Goal: Task Accomplishment & Management: Complete application form

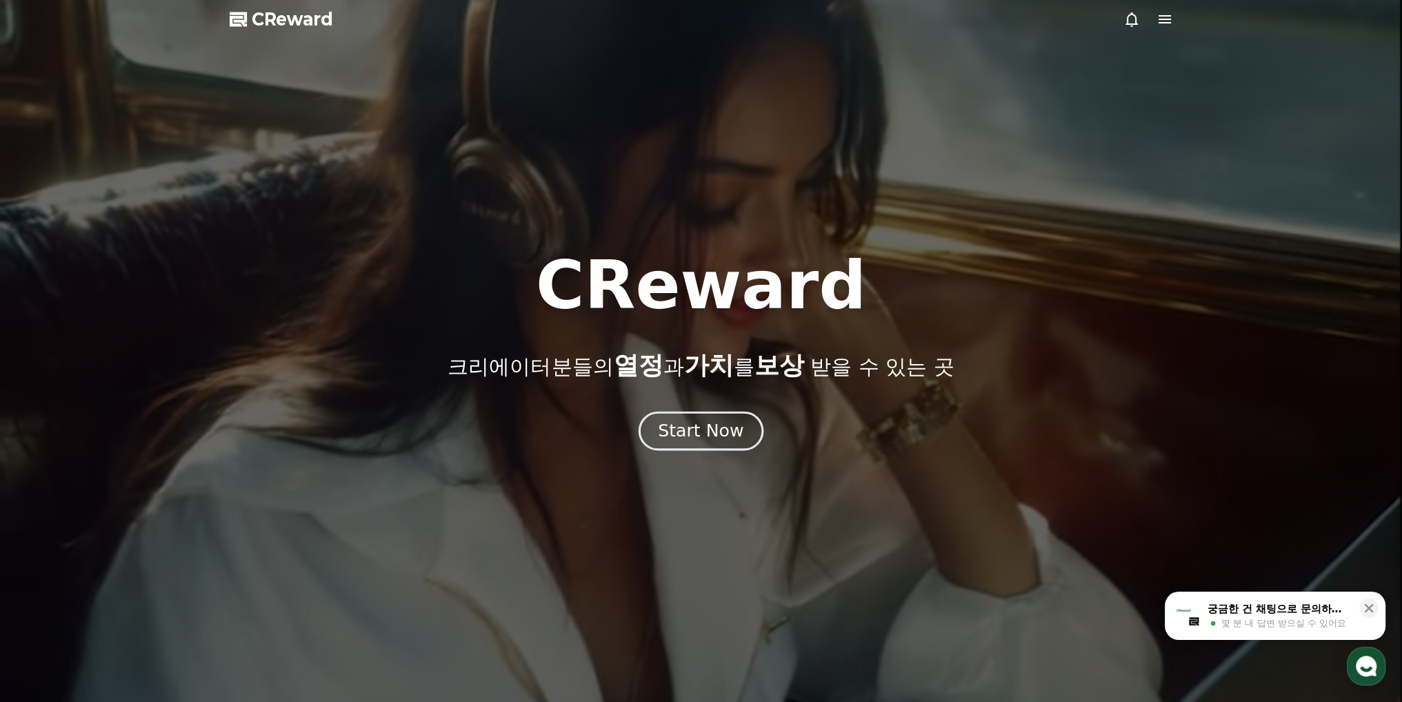
click at [714, 430] on div "Start Now" at bounding box center [701, 430] width 86 height 23
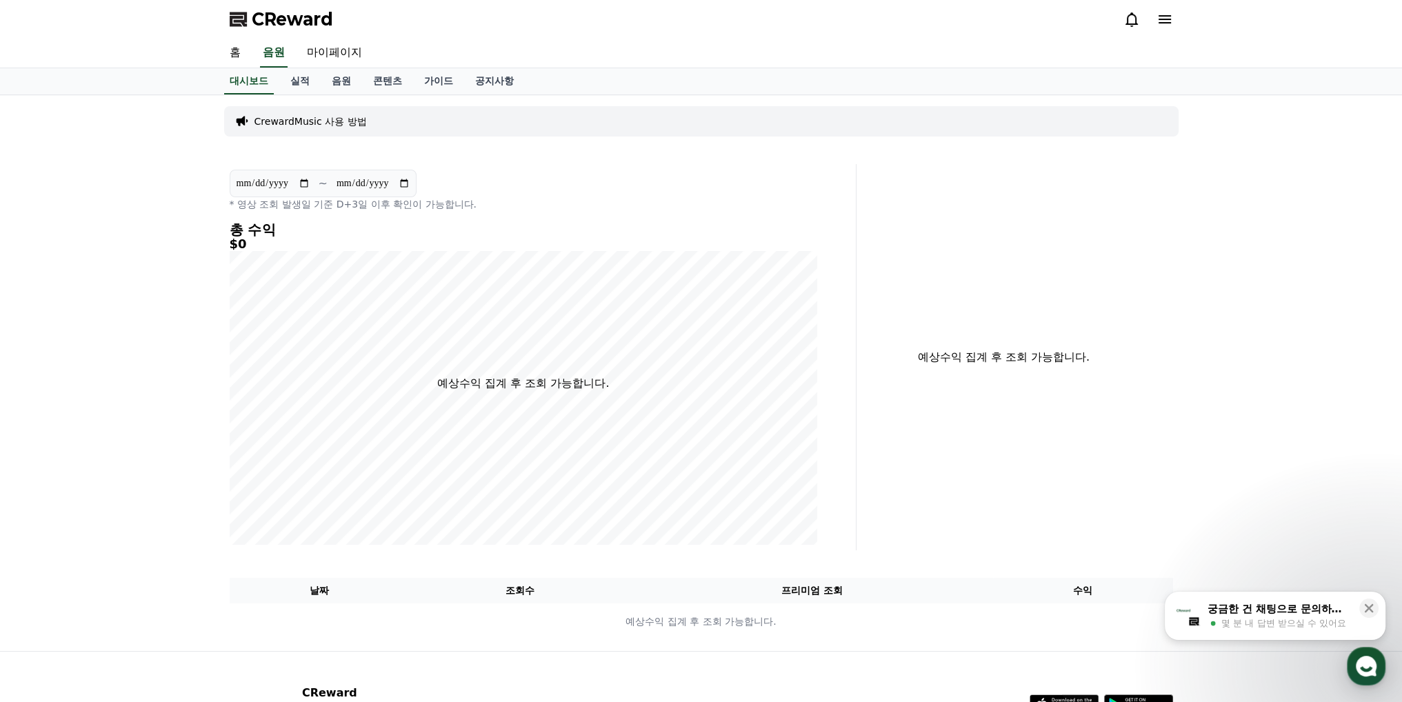
click at [1159, 23] on icon at bounding box center [1165, 19] width 12 height 8
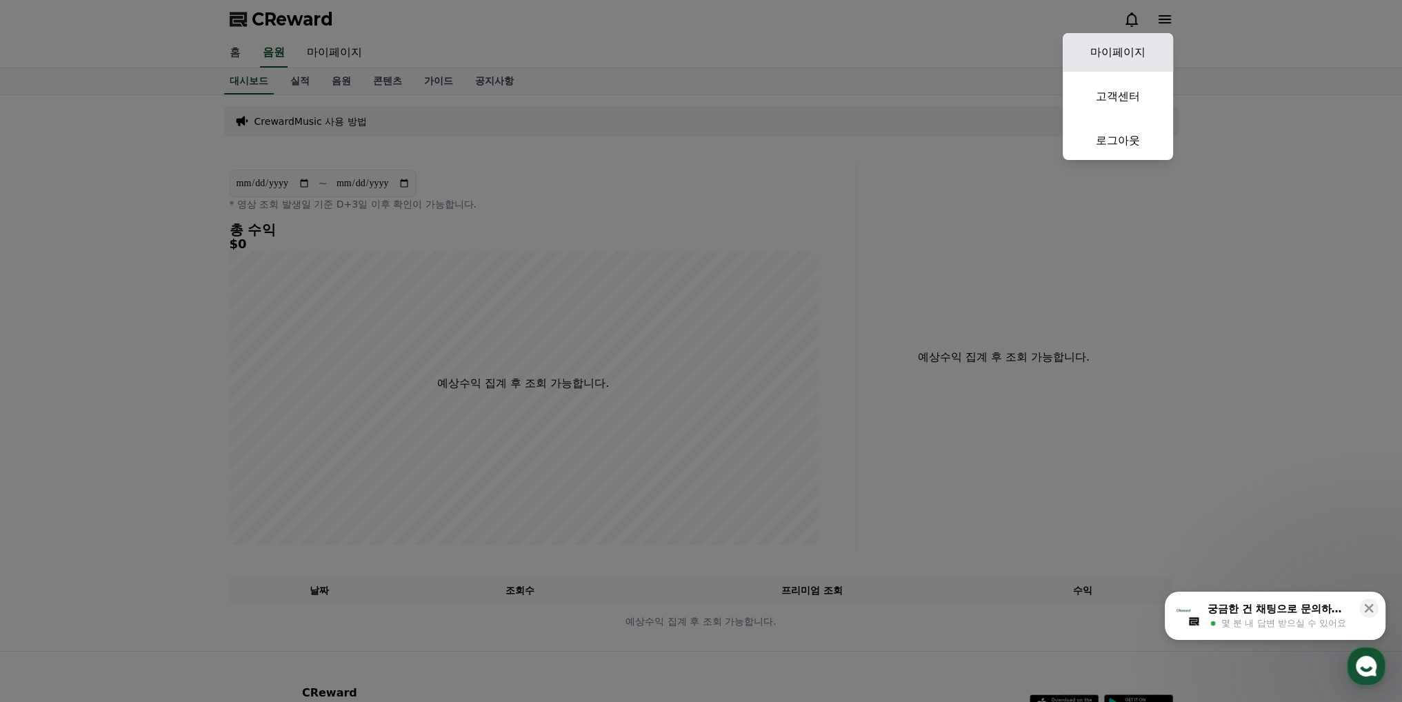
click at [1112, 56] on link "마이페이지" at bounding box center [1118, 52] width 110 height 39
select select "**********"
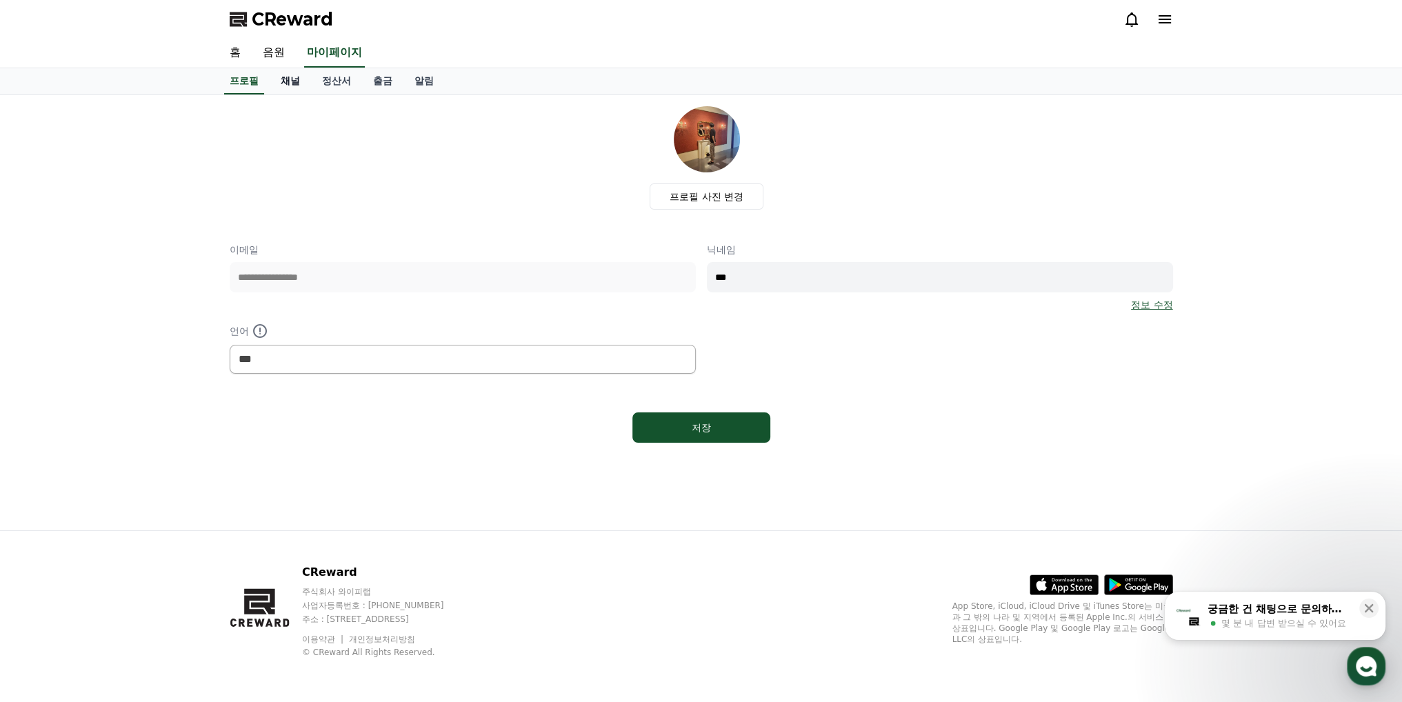
click at [295, 83] on link "채널" at bounding box center [290, 81] width 41 height 26
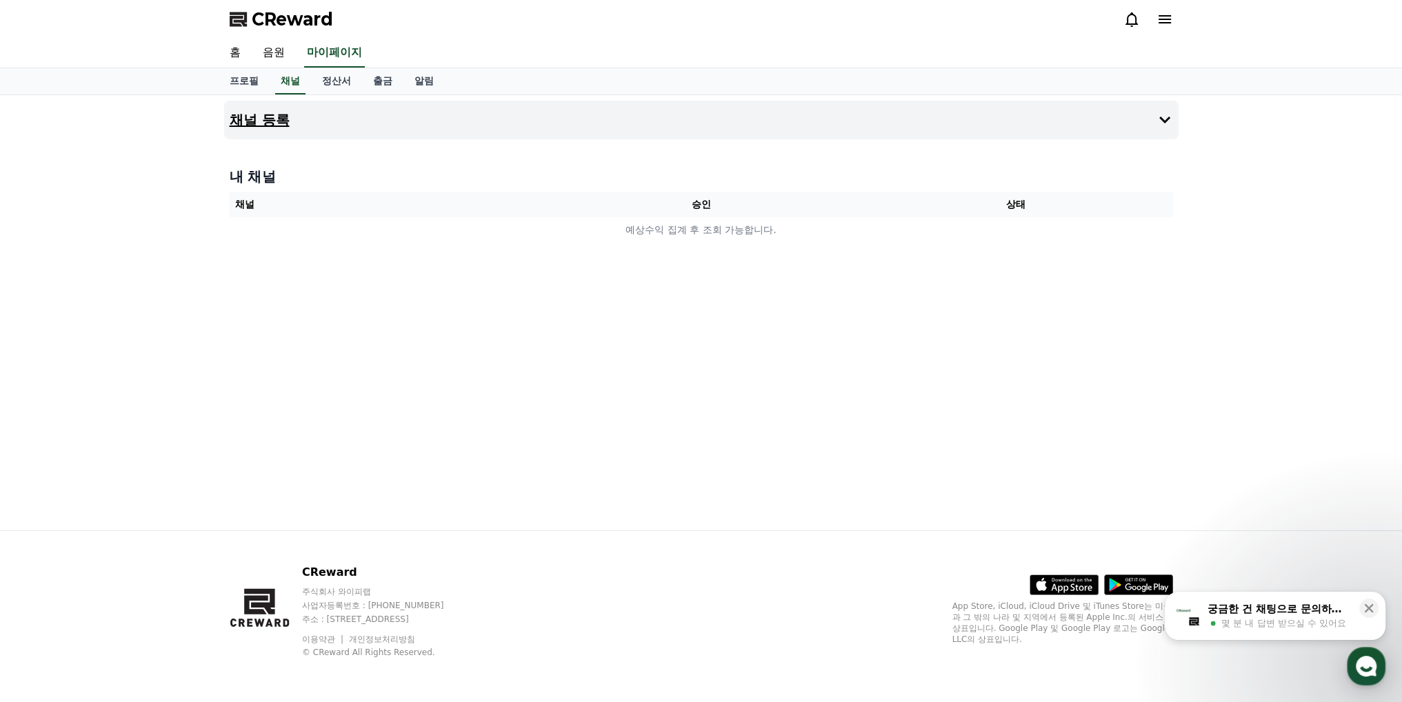
click at [320, 121] on button "채널 등록" at bounding box center [701, 120] width 955 height 39
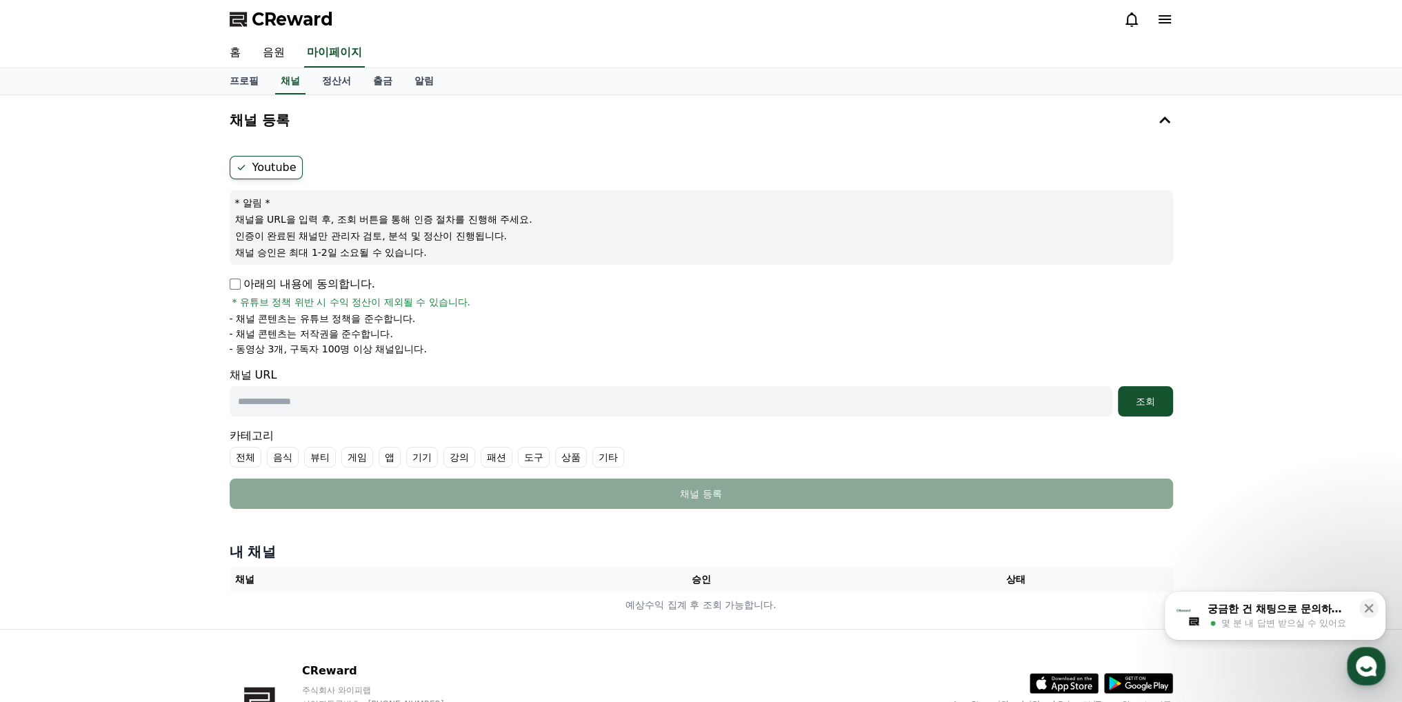
click at [371, 332] on p "- 채널 콘텐츠는 저작권을 준수합니다." at bounding box center [311, 334] width 163 height 14
drag, startPoint x: 453, startPoint y: 348, endPoint x: 363, endPoint y: 321, distance: 94.3
click at [363, 321] on ul "- 채널 콘텐츠는 유튜브 정책을 준수합니다. - 채널 콘텐츠는 저작권을 준수합니다. - 동영상 3개, 구독자 100명 이상 채널입니다." at bounding box center [702, 334] width 944 height 44
click at [429, 342] on li "- 동영상 3개, 구독자 100명 이상 채널입니다." at bounding box center [702, 349] width 944 height 14
drag, startPoint x: 324, startPoint y: 224, endPoint x: 384, endPoint y: 235, distance: 60.3
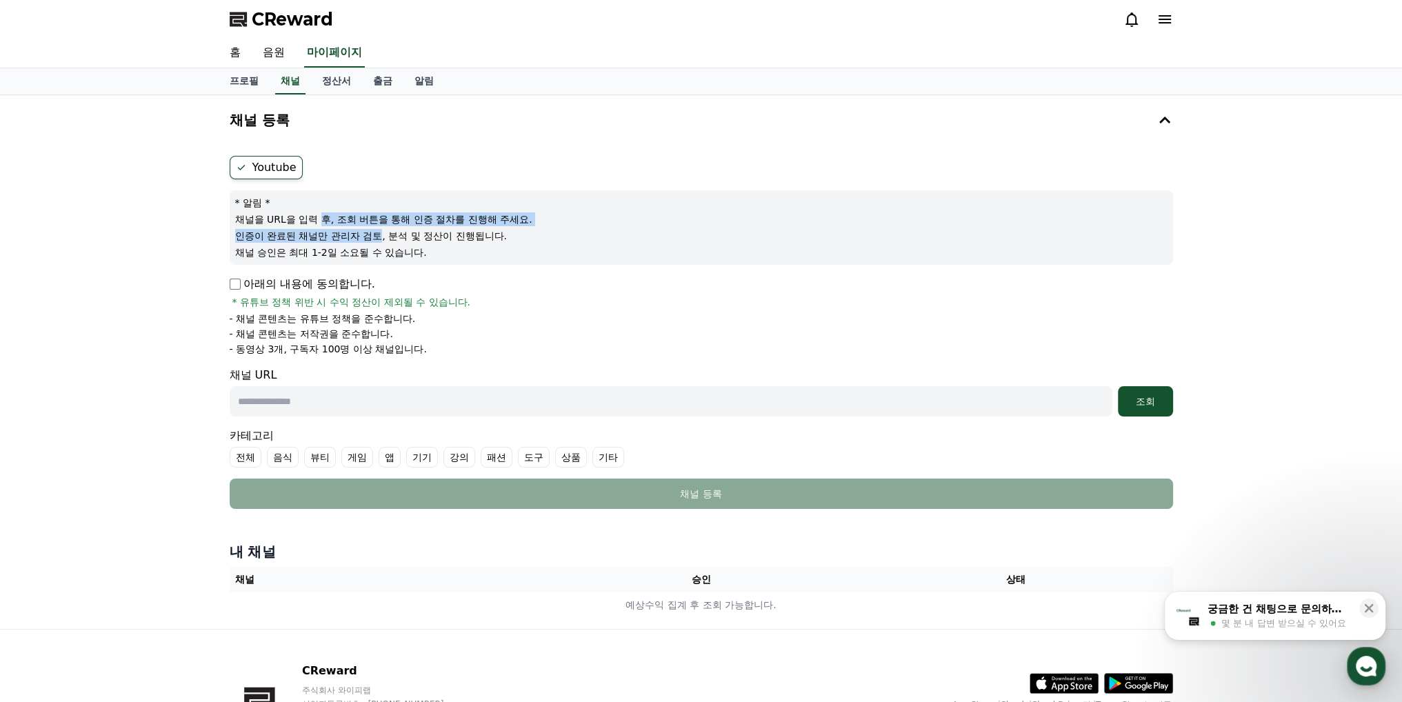
click at [384, 235] on div "* 알림 * 채널을 URL을 입력 후, 조회 버튼을 통해 인증 절차를 진행해 주세요. 인증이 완료된 채널만 관리자 검토, 분석 및 정산이 진행…" at bounding box center [702, 227] width 944 height 75
click at [384, 235] on p "인증이 완료된 채널만 관리자 검토, 분석 및 정산이 진행됩니다." at bounding box center [701, 236] width 933 height 14
drag, startPoint x: 353, startPoint y: 226, endPoint x: 450, endPoint y: 244, distance: 98.9
click at [450, 244] on div "* 알림 * 채널을 URL을 입력 후, 조회 버튼을 통해 인증 절차를 진행해 주세요. 인증이 완료된 채널만 관리자 검토, 분석 및 정산이 진행…" at bounding box center [702, 227] width 944 height 75
click at [450, 246] on p "채널 승인은 최대 1-2일 소요될 수 있습니다." at bounding box center [701, 253] width 933 height 14
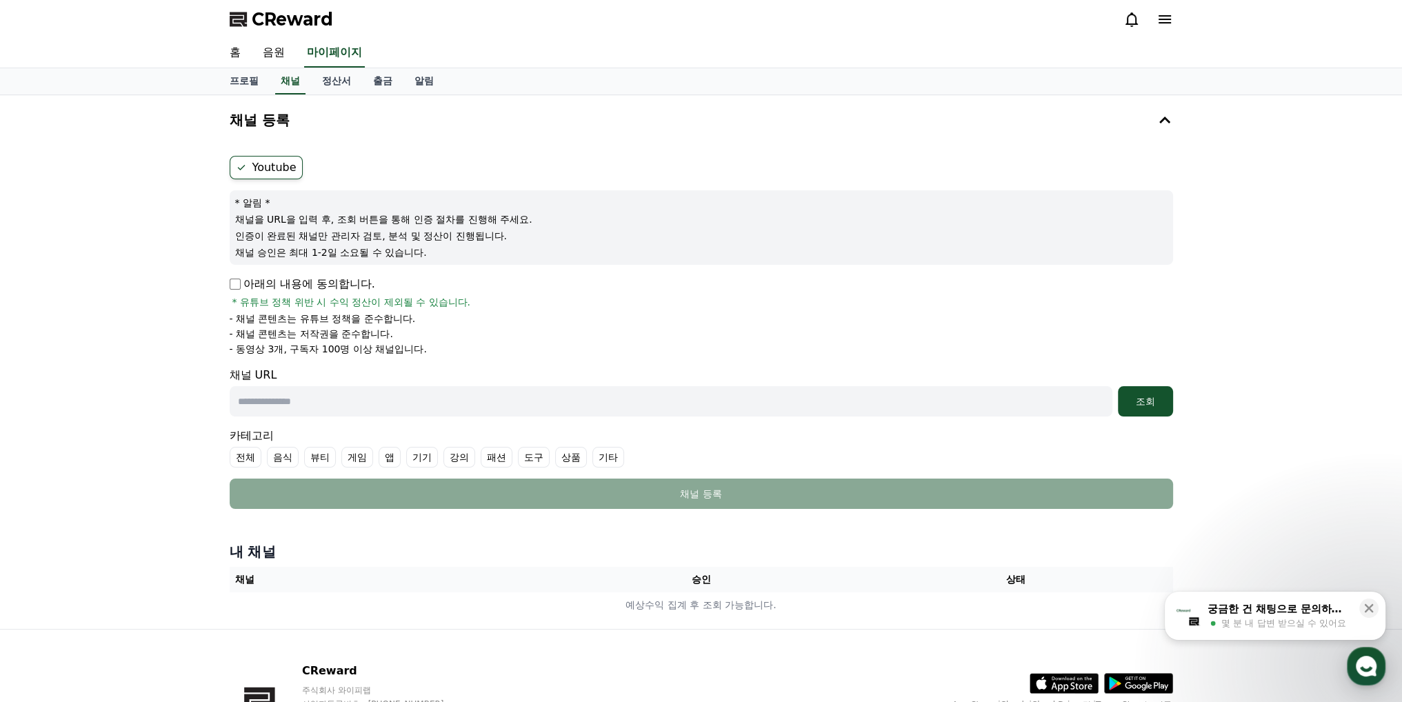
click at [255, 166] on label "Youtube" at bounding box center [266, 167] width 73 height 23
click at [373, 396] on input "text" at bounding box center [671, 401] width 883 height 30
drag, startPoint x: 299, startPoint y: 304, endPoint x: 410, endPoint y: 304, distance: 111.1
click at [410, 304] on span "* 유튜브 정책 위반 시 수익 정산이 제외될 수 있습니다." at bounding box center [351, 302] width 239 height 14
click at [475, 317] on li "- 채널 콘텐츠는 유튜브 정책을 준수합니다." at bounding box center [702, 319] width 944 height 14
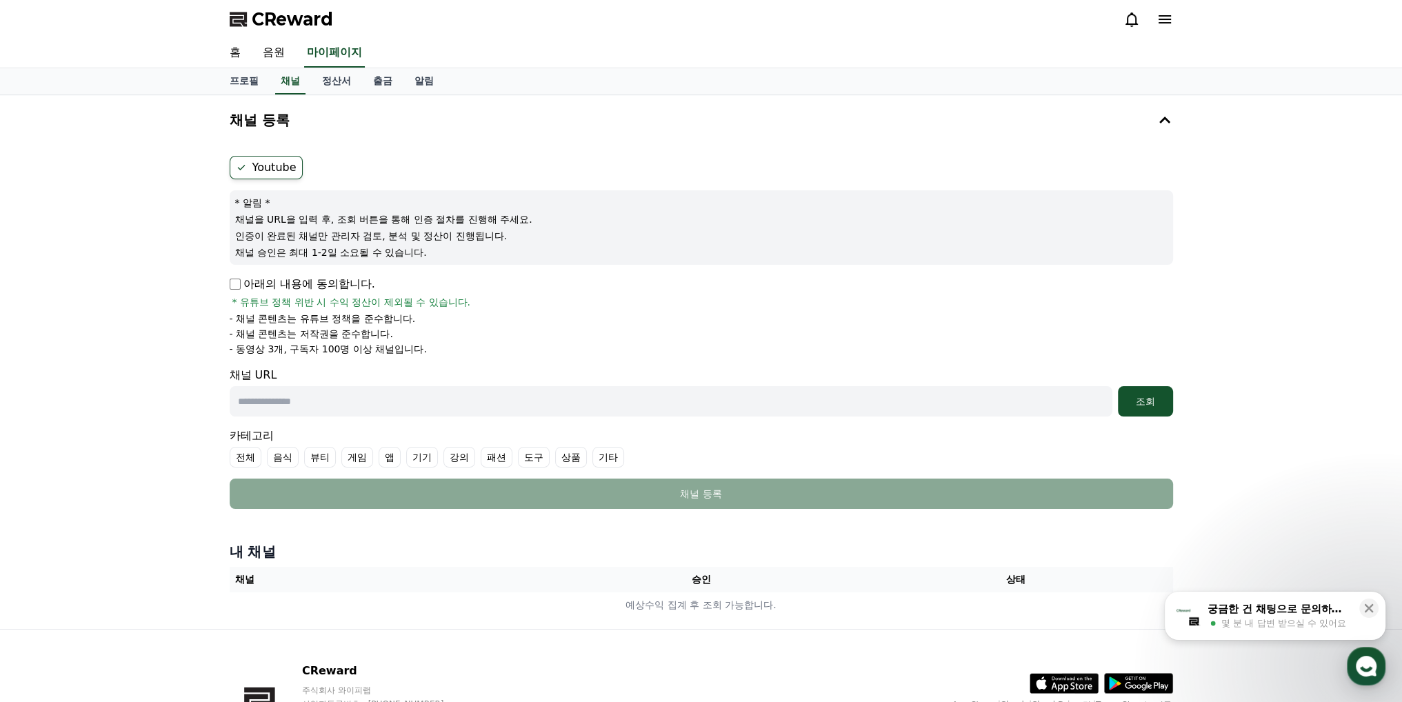
click at [368, 395] on input "text" at bounding box center [671, 401] width 883 height 30
paste input "**********"
type input "**********"
click at [1148, 403] on div "조회" at bounding box center [1146, 402] width 44 height 14
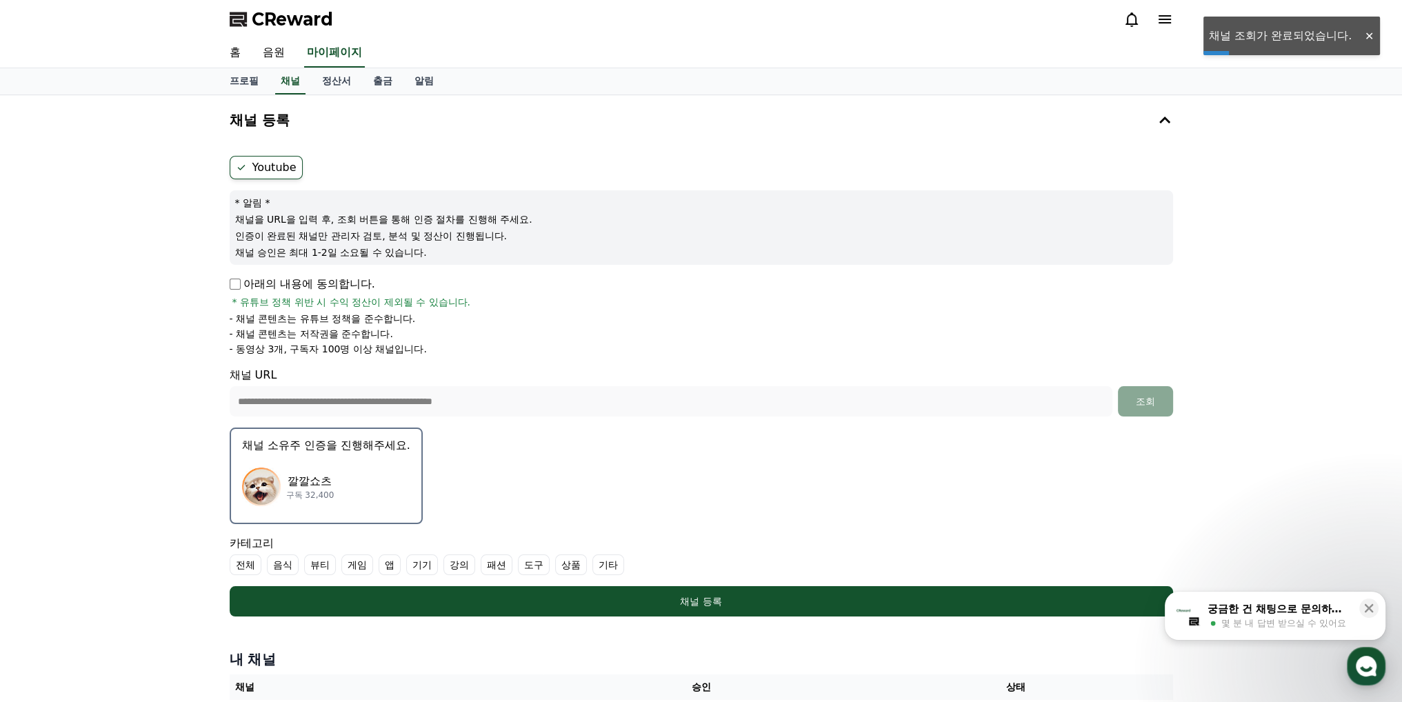
click at [330, 495] on div "깔깔쇼츠 구독 32,400" at bounding box center [326, 486] width 168 height 55
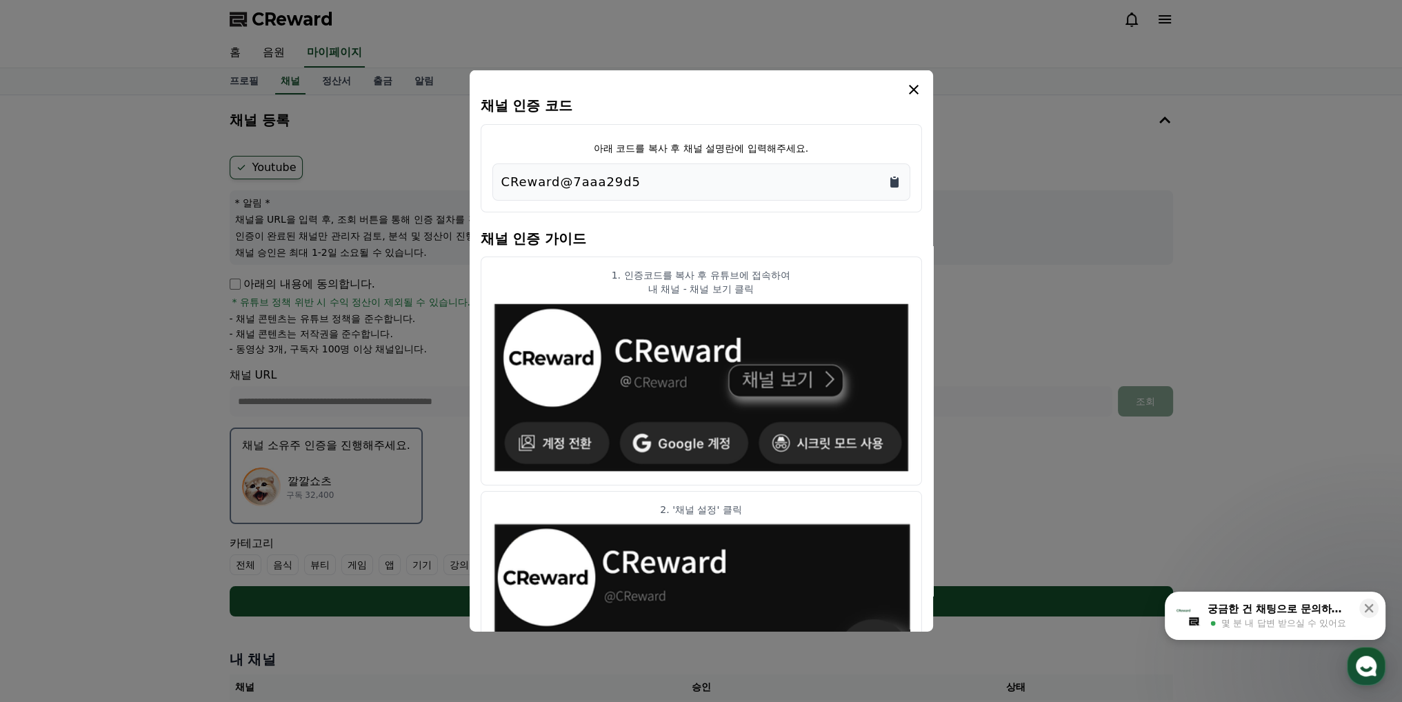
click at [897, 179] on icon "Copy to clipboard" at bounding box center [895, 182] width 8 height 10
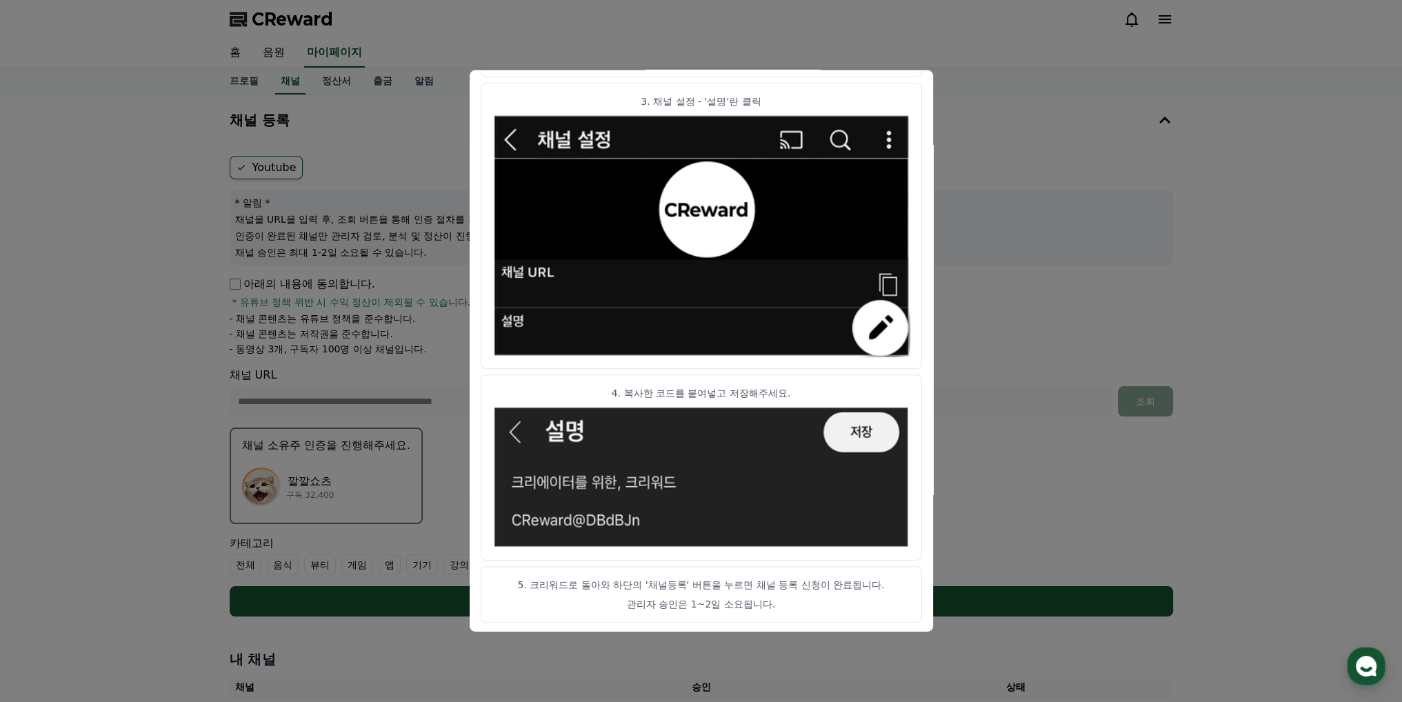
click at [1164, 550] on button "close modal" at bounding box center [701, 351] width 1402 height 702
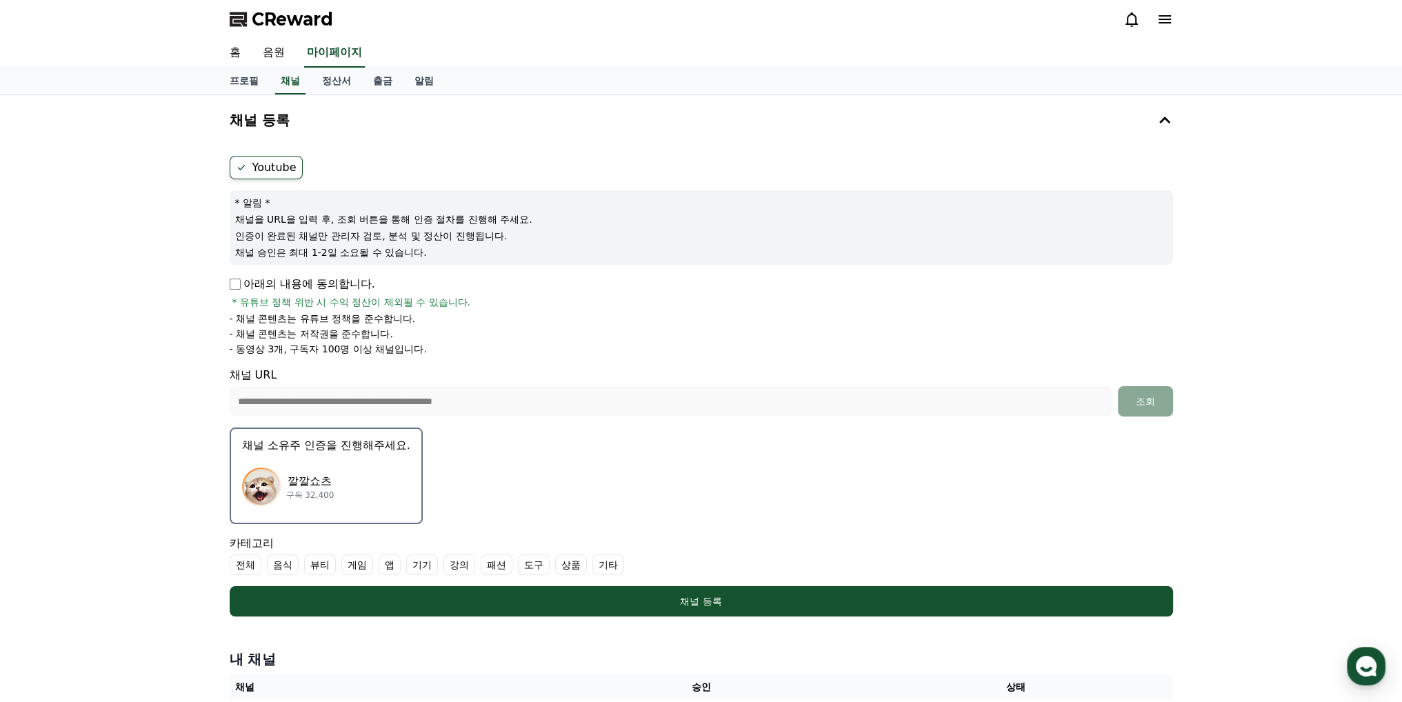
click at [328, 490] on p "구독 32,400" at bounding box center [310, 495] width 48 height 11
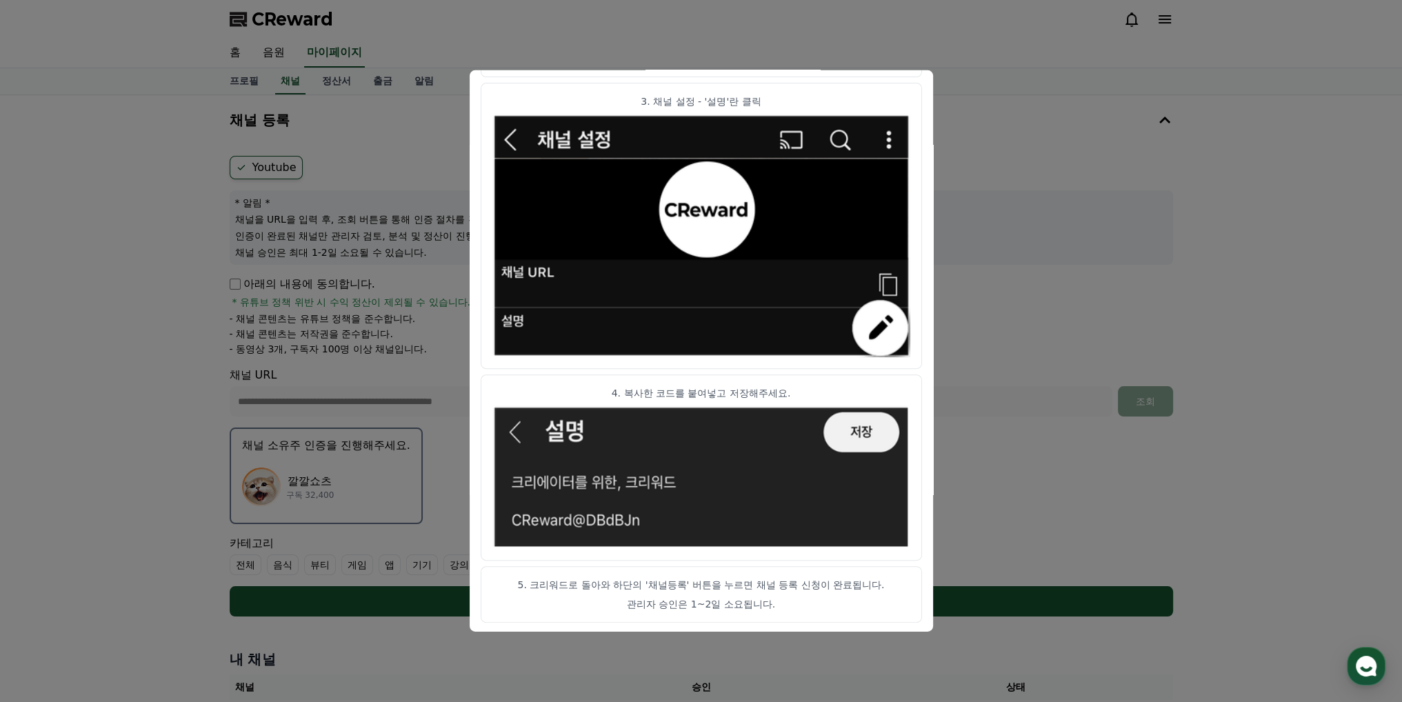
scroll to position [204, 0]
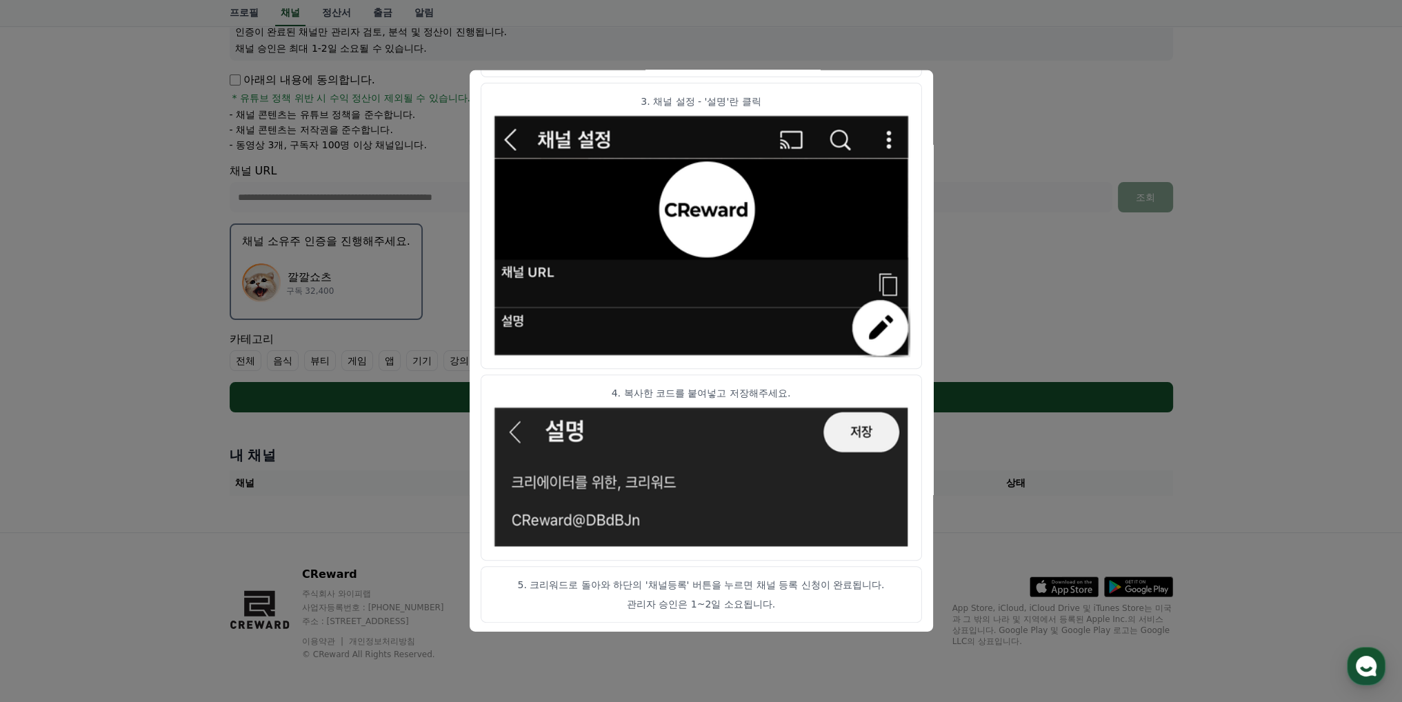
click at [723, 595] on article "5. 크리워드로 돌아와 하단의 '채널등록' 버튼을 누르면 채널 등록 신청이 완료됩니다. 관리자 승인은 1~2일 소요됩니다." at bounding box center [701, 594] width 441 height 57
click at [855, 431] on img "modal" at bounding box center [702, 477] width 418 height 144
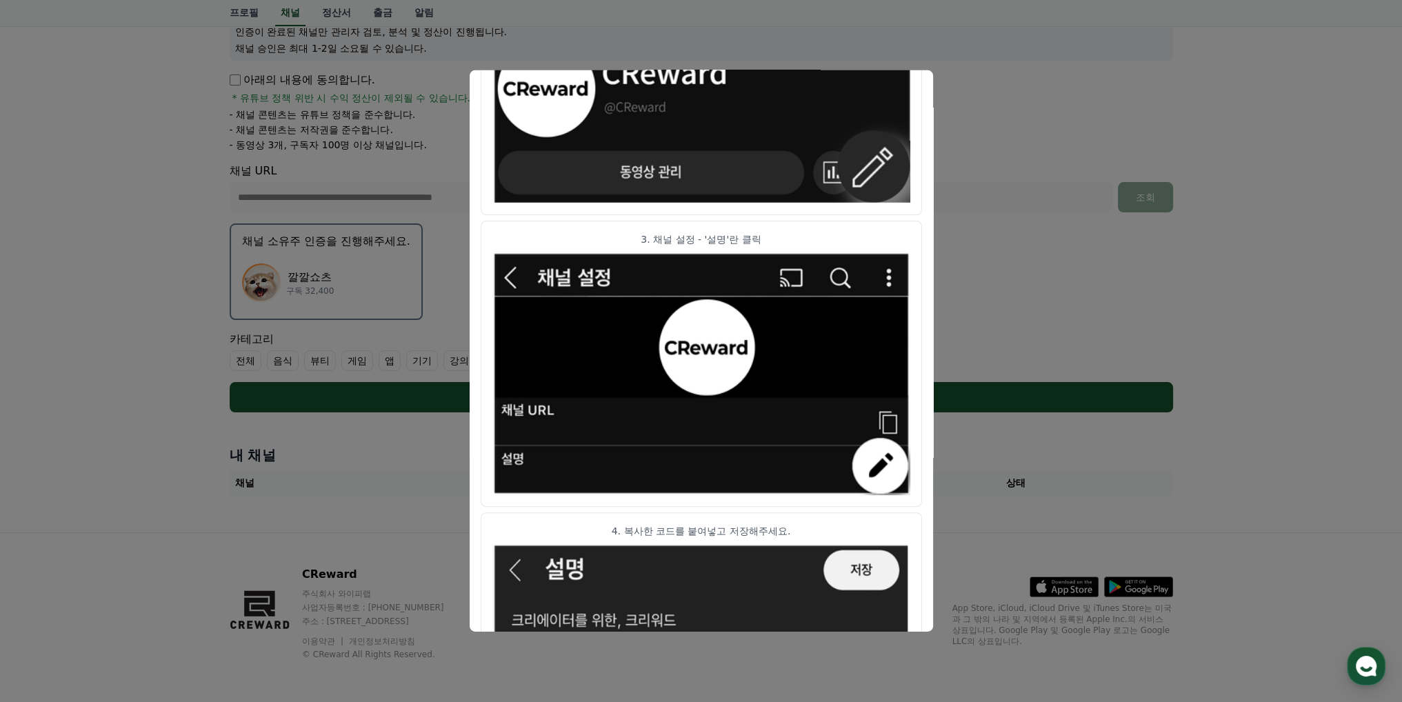
click at [1210, 357] on button "close modal" at bounding box center [701, 351] width 1402 height 702
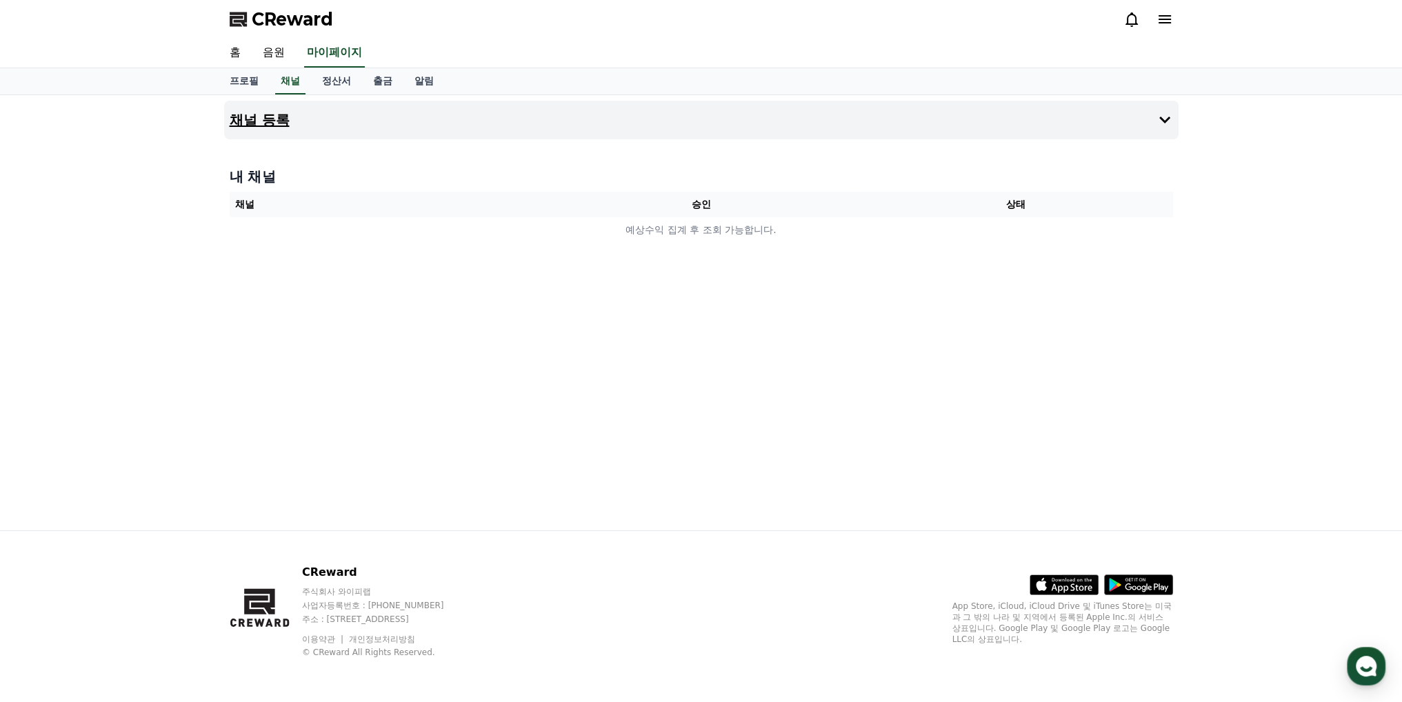
click at [433, 112] on button "채널 등록" at bounding box center [701, 120] width 955 height 39
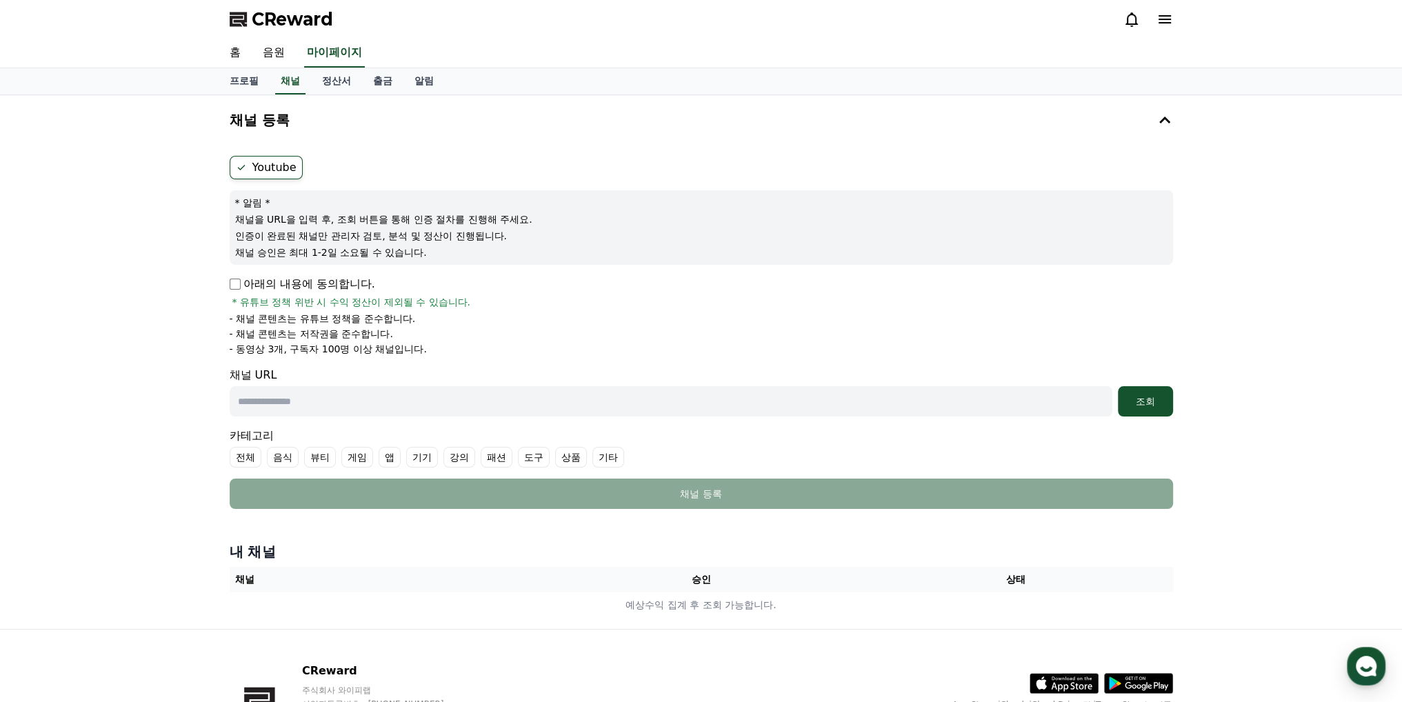
click at [464, 408] on input "text" at bounding box center [671, 401] width 883 height 30
type input "**********"
drag, startPoint x: 599, startPoint y: 401, endPoint x: 117, endPoint y: 379, distance: 482.7
click at [70, 389] on div "**********" at bounding box center [701, 362] width 1402 height 534
click at [1154, 395] on div "조회" at bounding box center [1146, 402] width 44 height 14
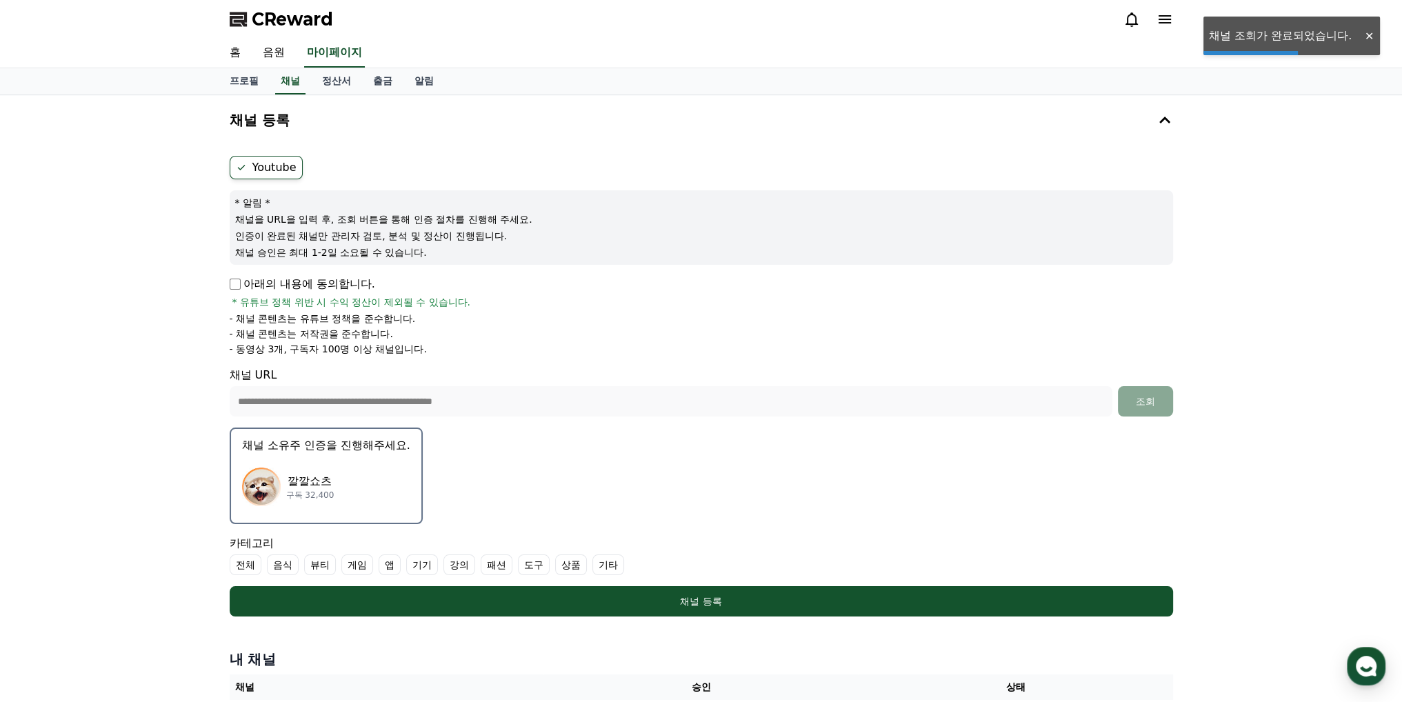
click at [374, 486] on div "깔깔쇼츠 구독 32,400" at bounding box center [326, 486] width 168 height 55
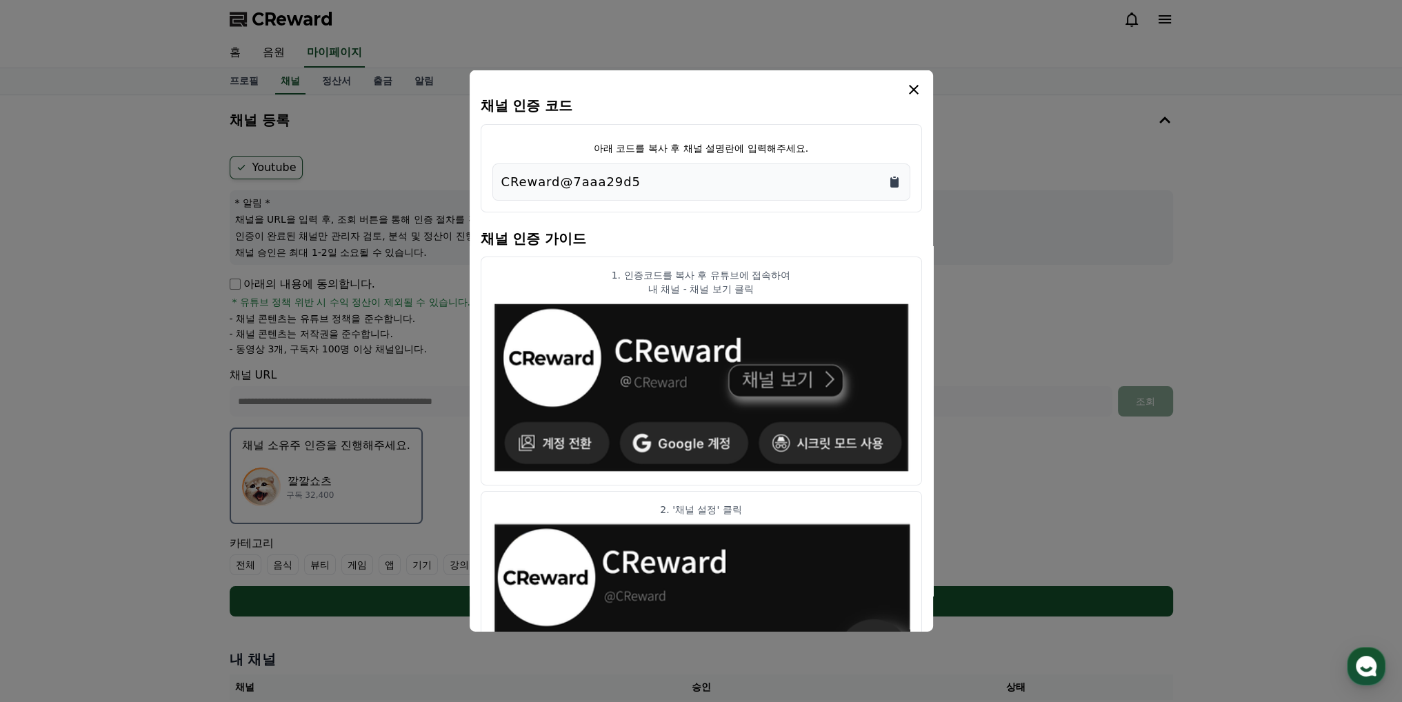
click at [893, 181] on icon "Copy to clipboard" at bounding box center [895, 182] width 8 height 10
click at [913, 87] on icon "modal" at bounding box center [914, 89] width 17 height 17
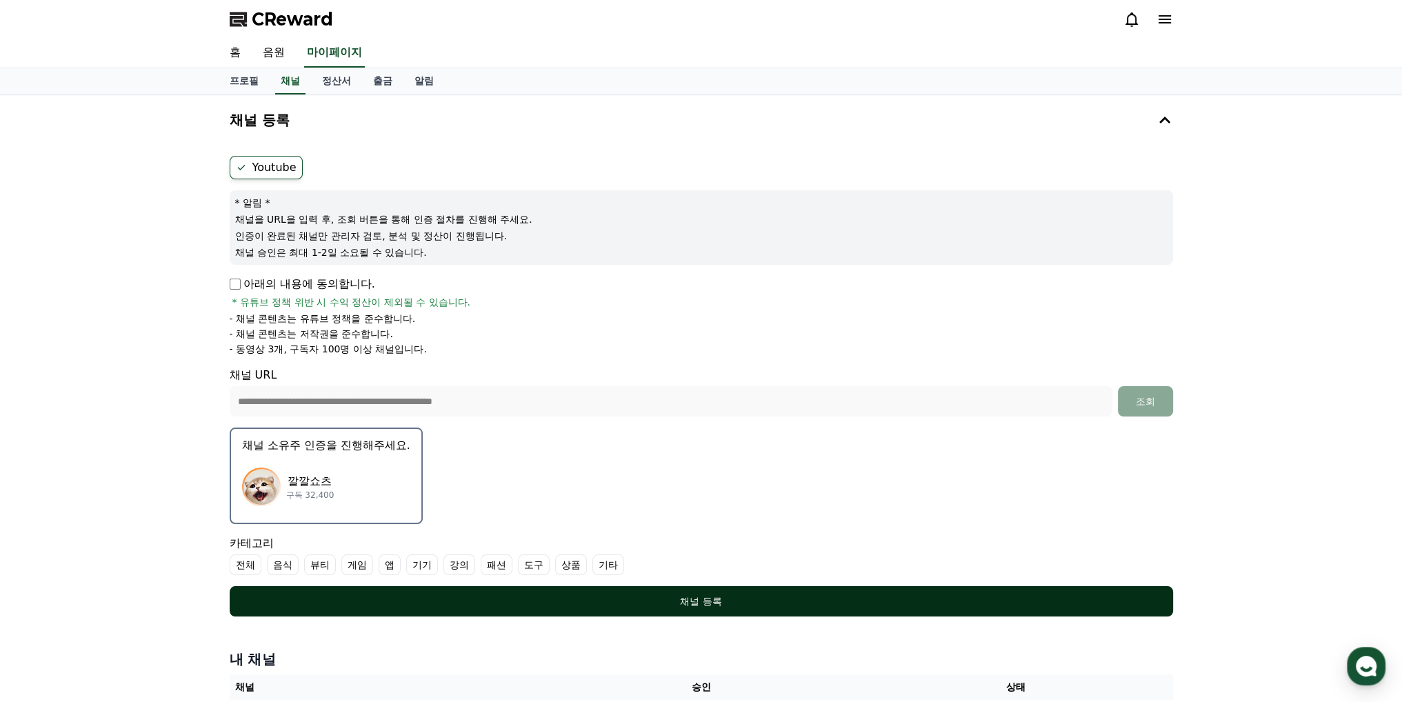
click at [800, 598] on div "채널 등록" at bounding box center [701, 602] width 889 height 14
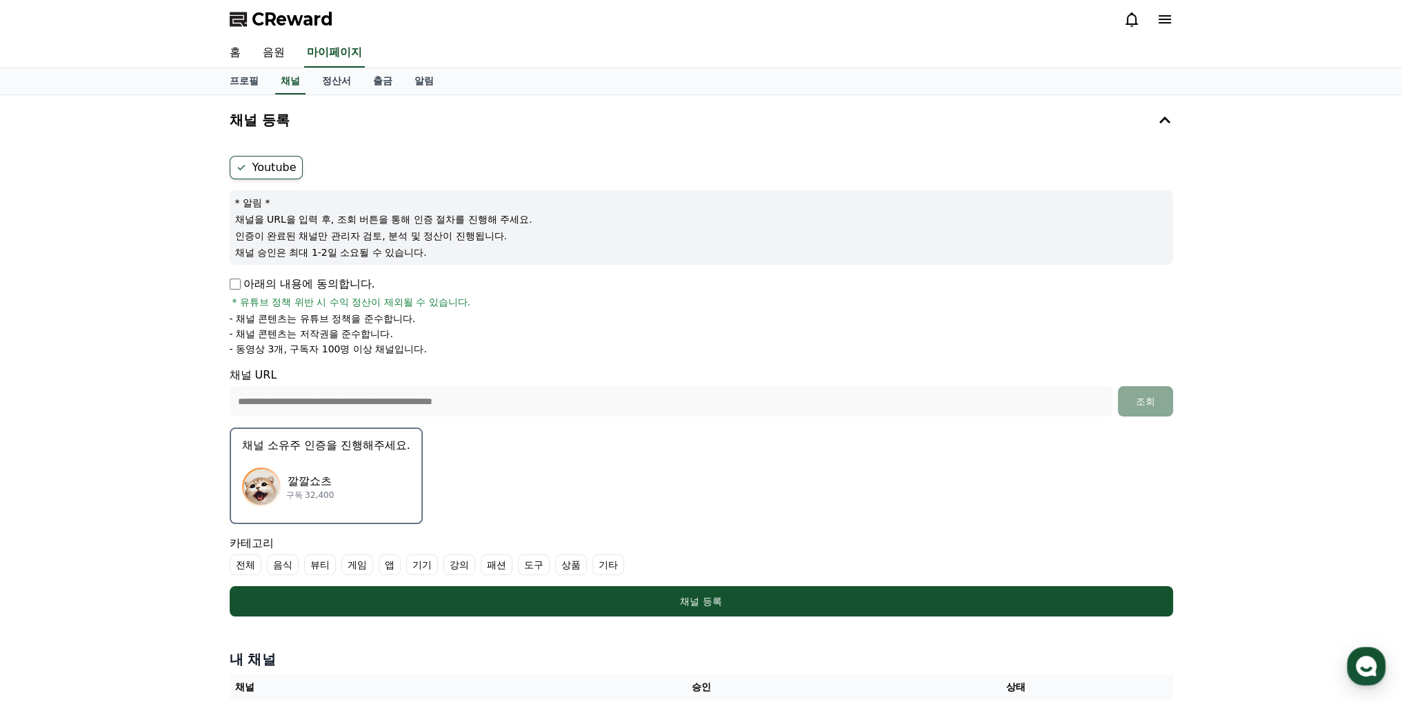
click at [604, 569] on label "기타" at bounding box center [609, 565] width 32 height 21
click at [253, 557] on label "전체" at bounding box center [246, 565] width 32 height 21
click at [257, 562] on label "전체" at bounding box center [254, 565] width 48 height 21
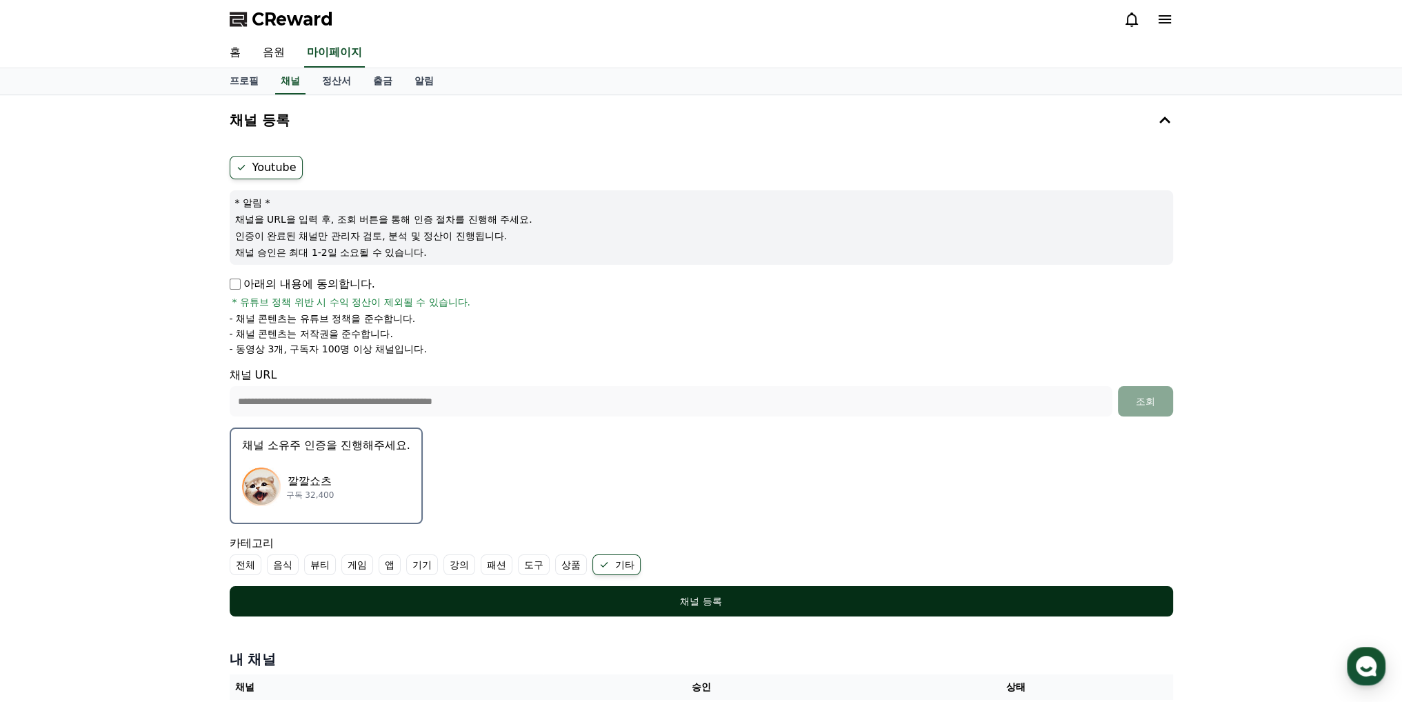
click at [591, 595] on div "채널 등록" at bounding box center [701, 602] width 889 height 14
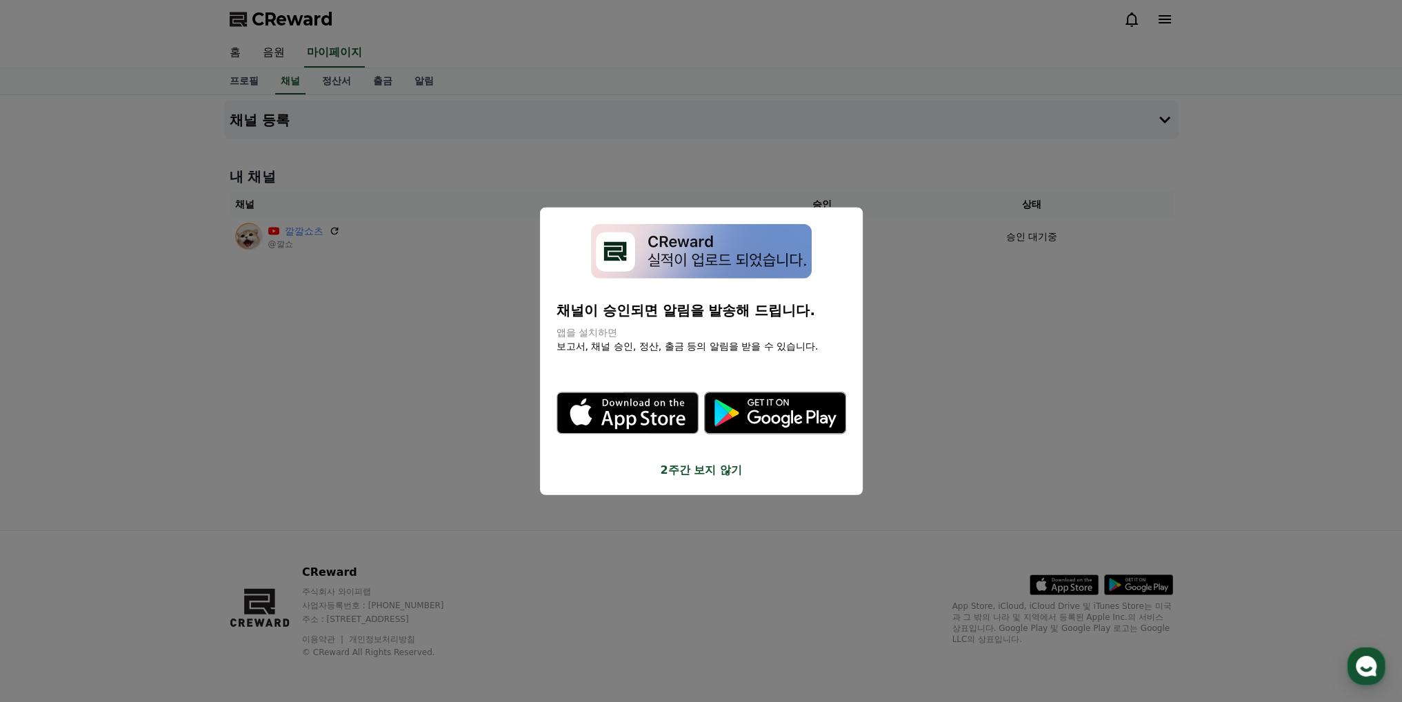
click at [982, 385] on button "close modal" at bounding box center [701, 351] width 1402 height 702
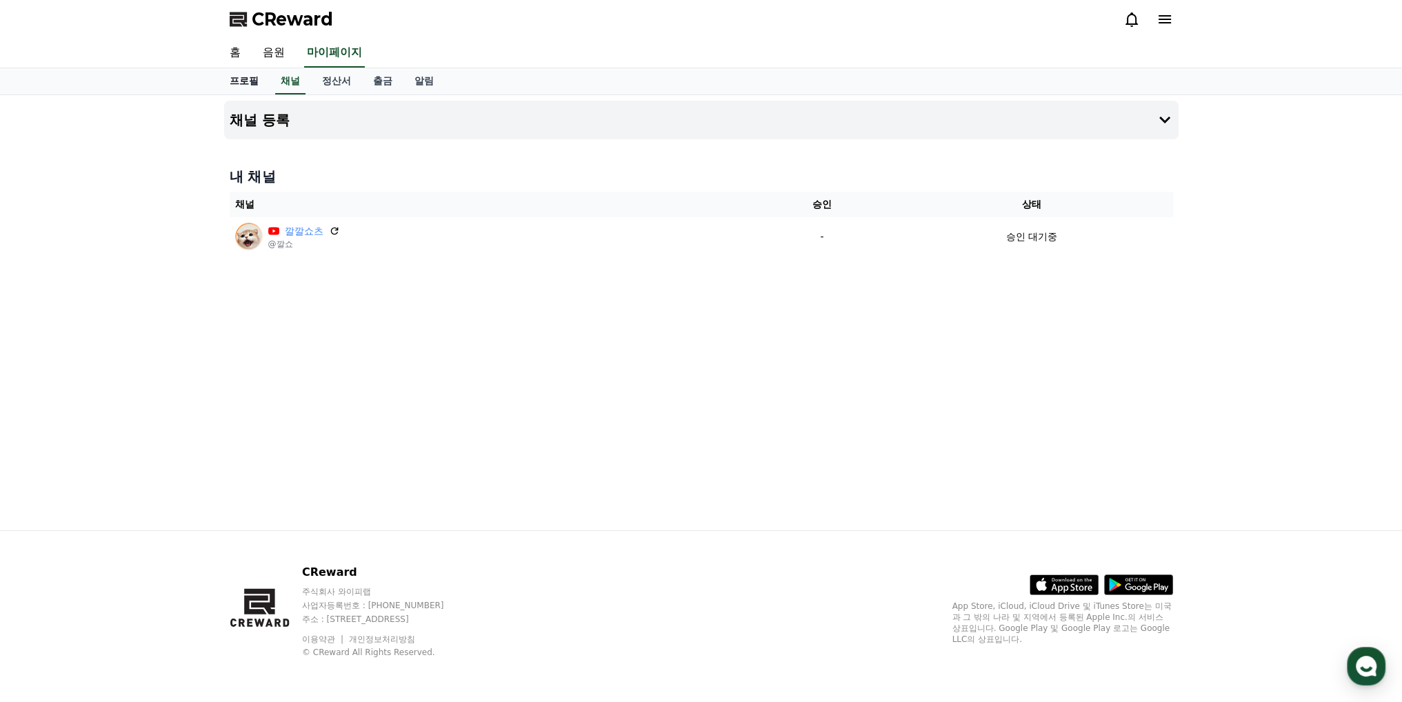
click at [255, 78] on link "프로필" at bounding box center [244, 81] width 51 height 26
select select "**********"
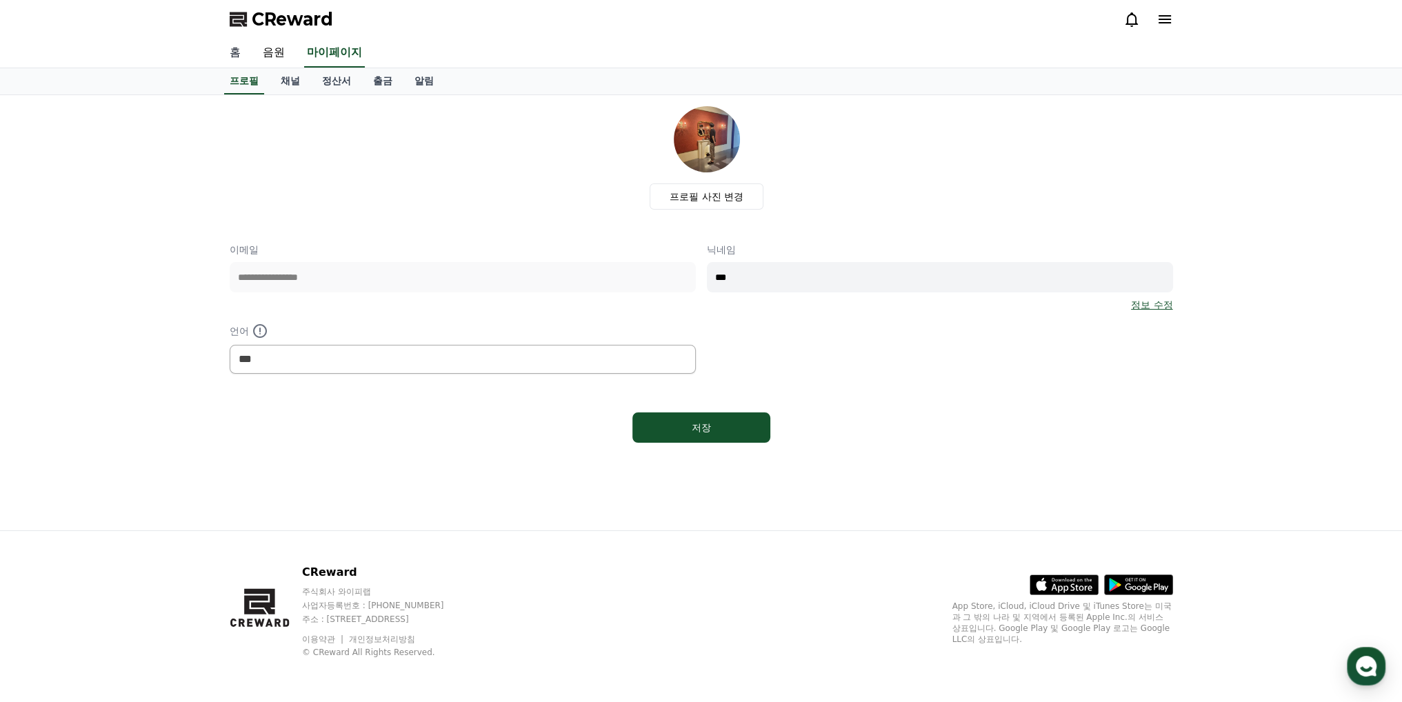
click at [233, 48] on link "홈" at bounding box center [235, 53] width 33 height 29
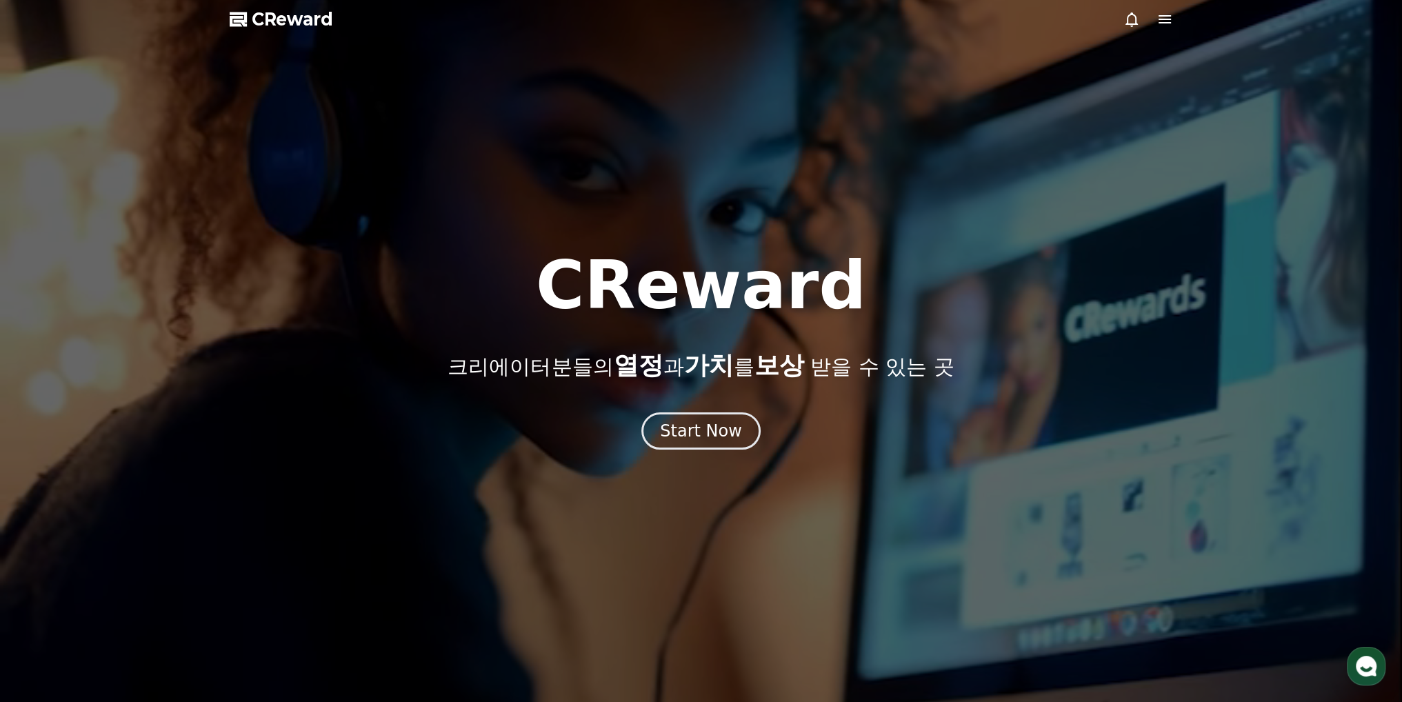
click at [1167, 19] on icon at bounding box center [1165, 19] width 12 height 8
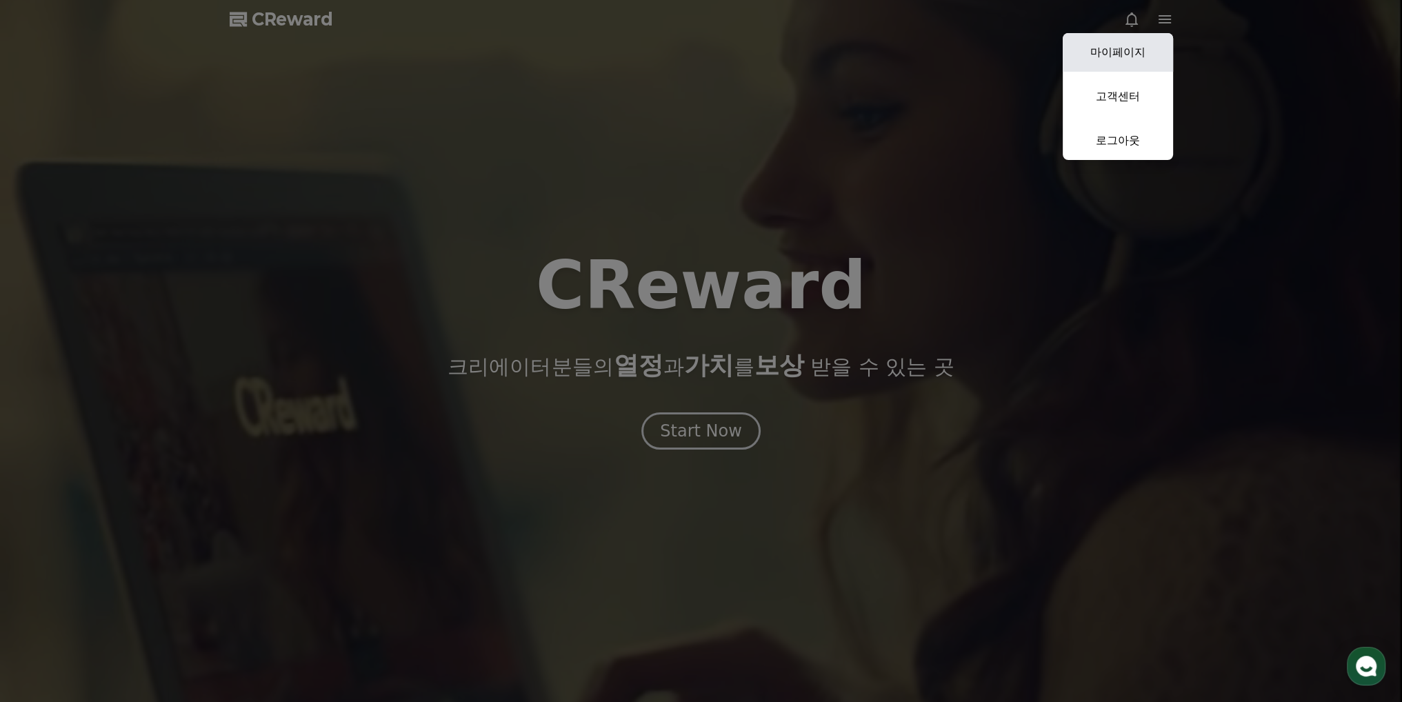
click at [1125, 54] on link "마이페이지" at bounding box center [1118, 52] width 110 height 39
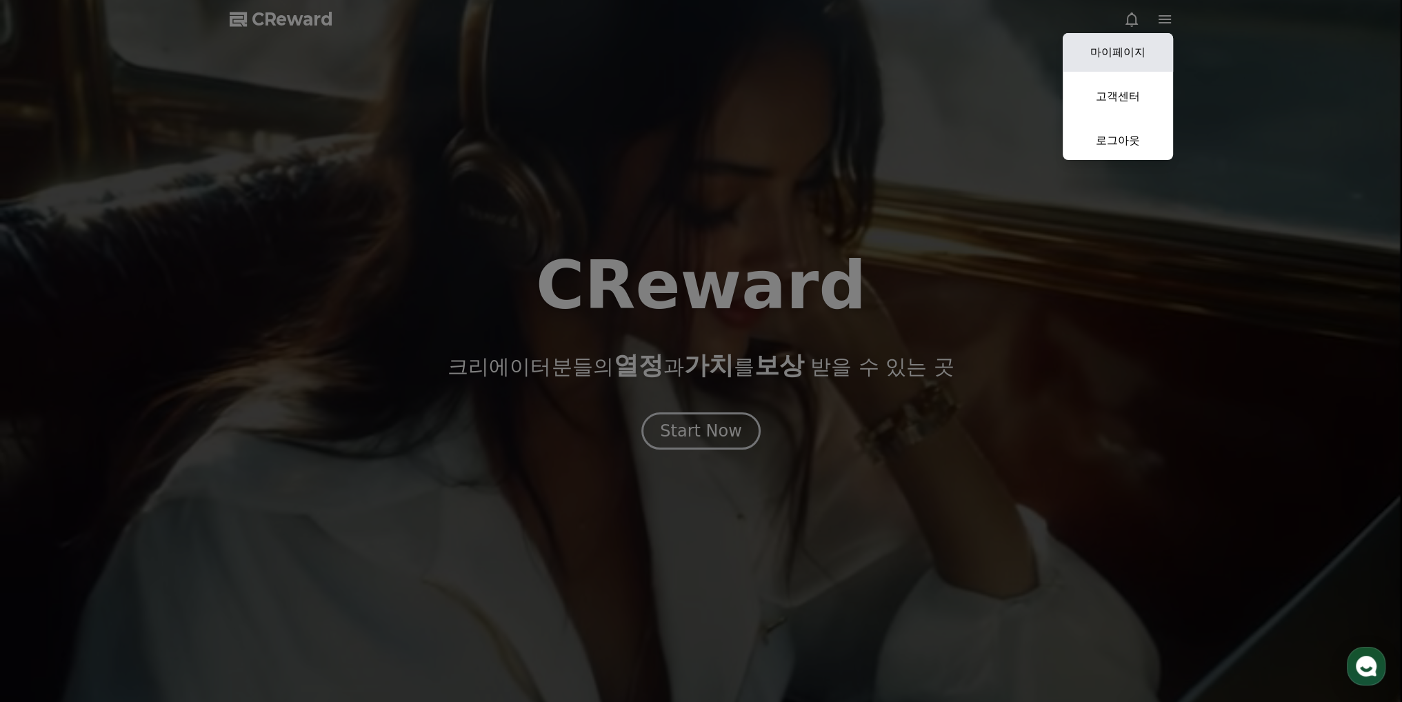
select select "**********"
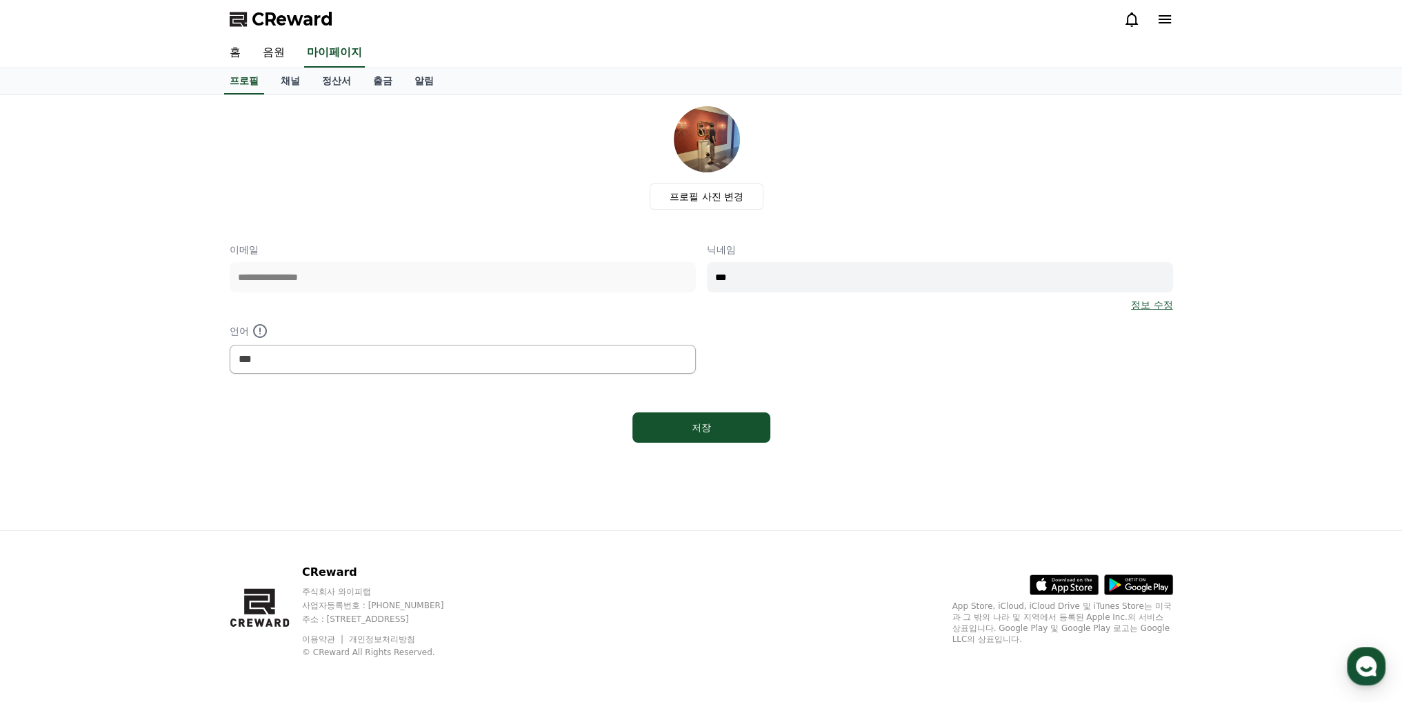
click at [961, 404] on div "**********" at bounding box center [702, 277] width 944 height 342
click at [386, 82] on link "출금" at bounding box center [382, 81] width 41 height 26
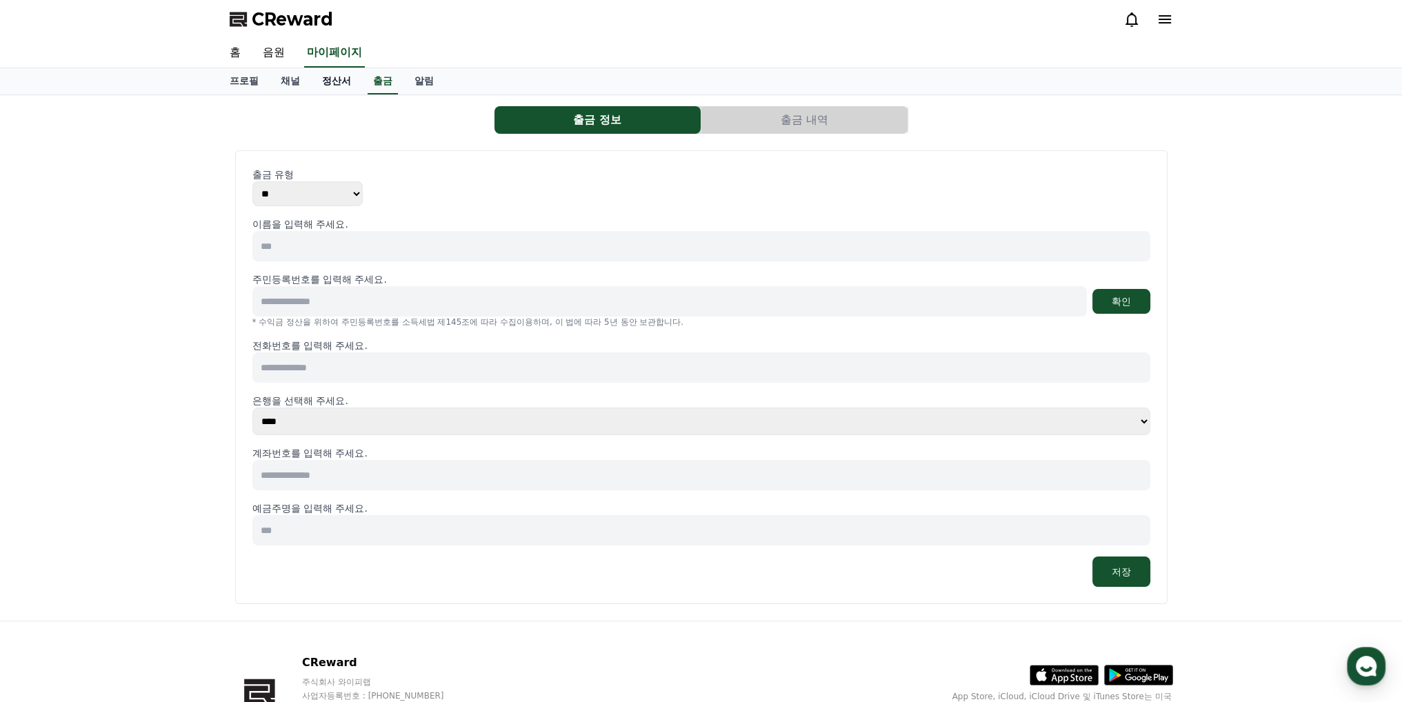
click at [334, 77] on link "정산서" at bounding box center [336, 81] width 51 height 26
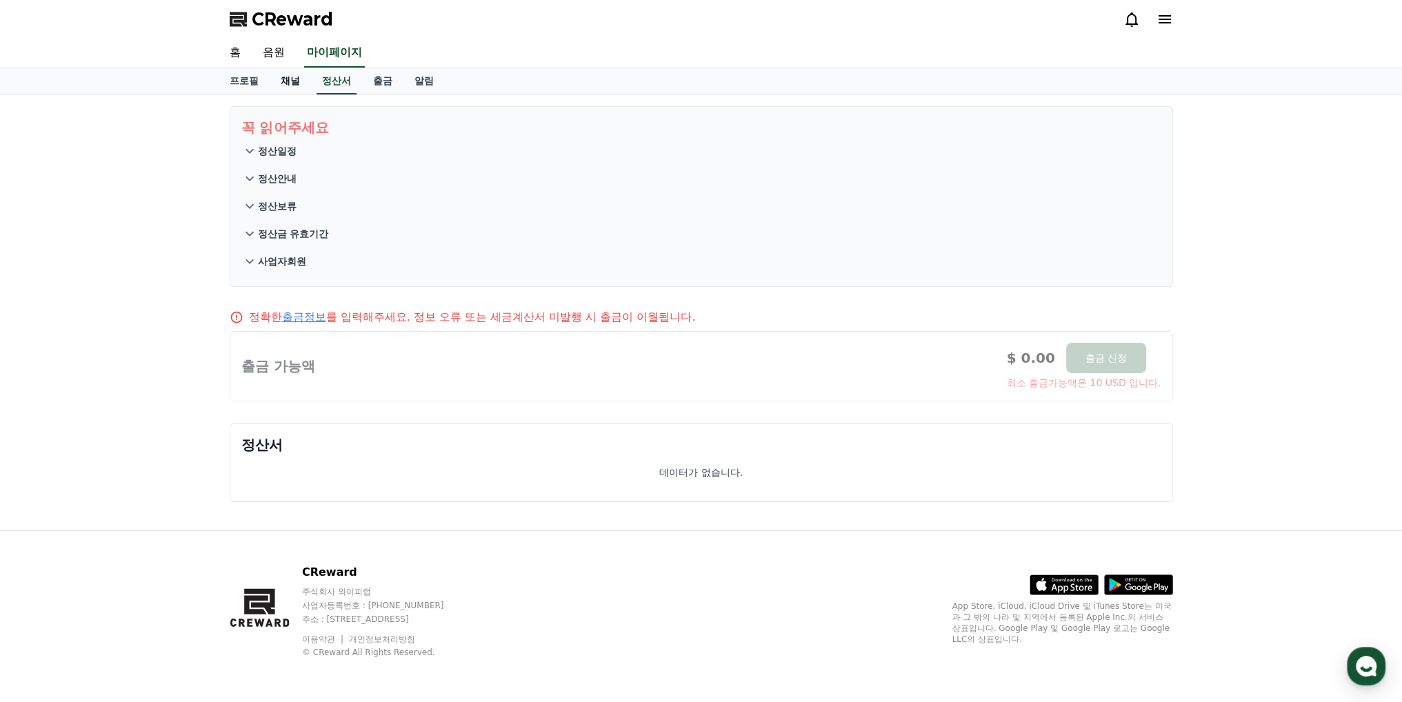
click at [277, 81] on link "채널" at bounding box center [290, 81] width 41 height 26
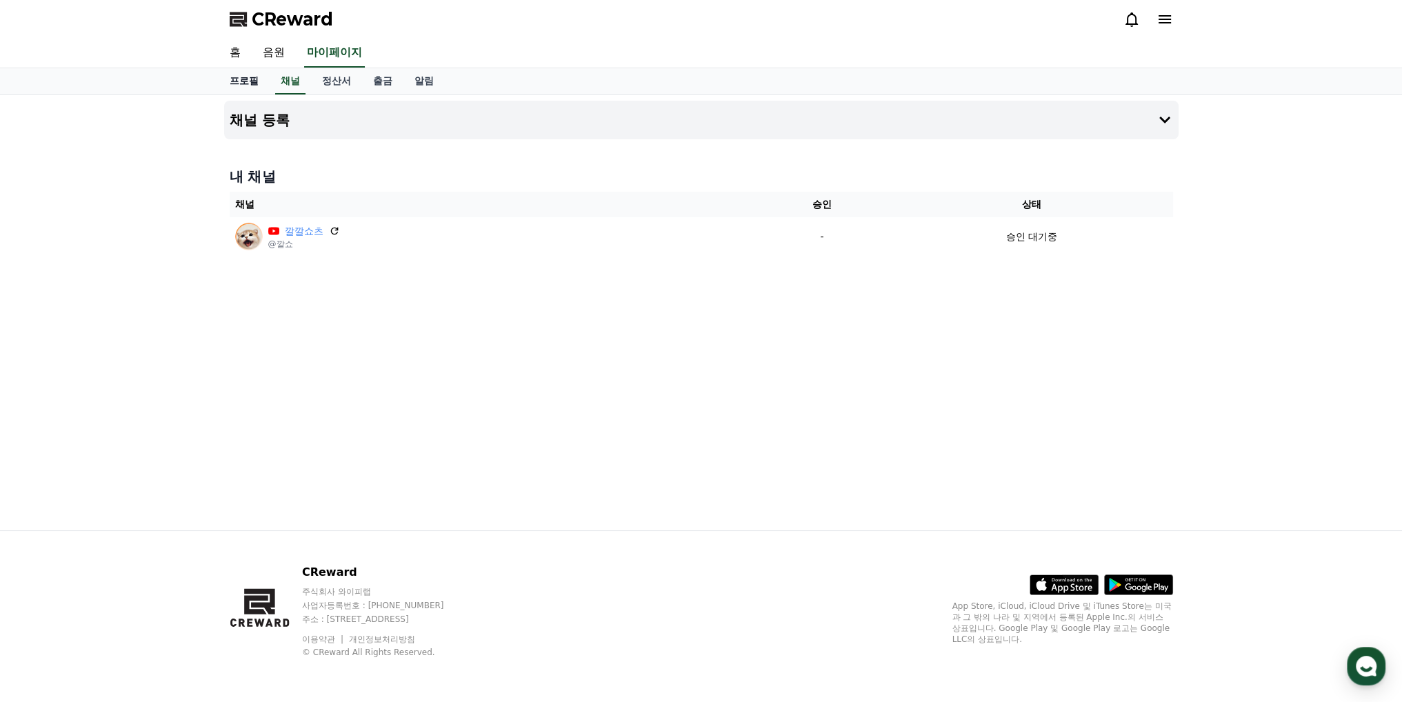
click at [248, 83] on link "프로필" at bounding box center [244, 81] width 51 height 26
select select "**********"
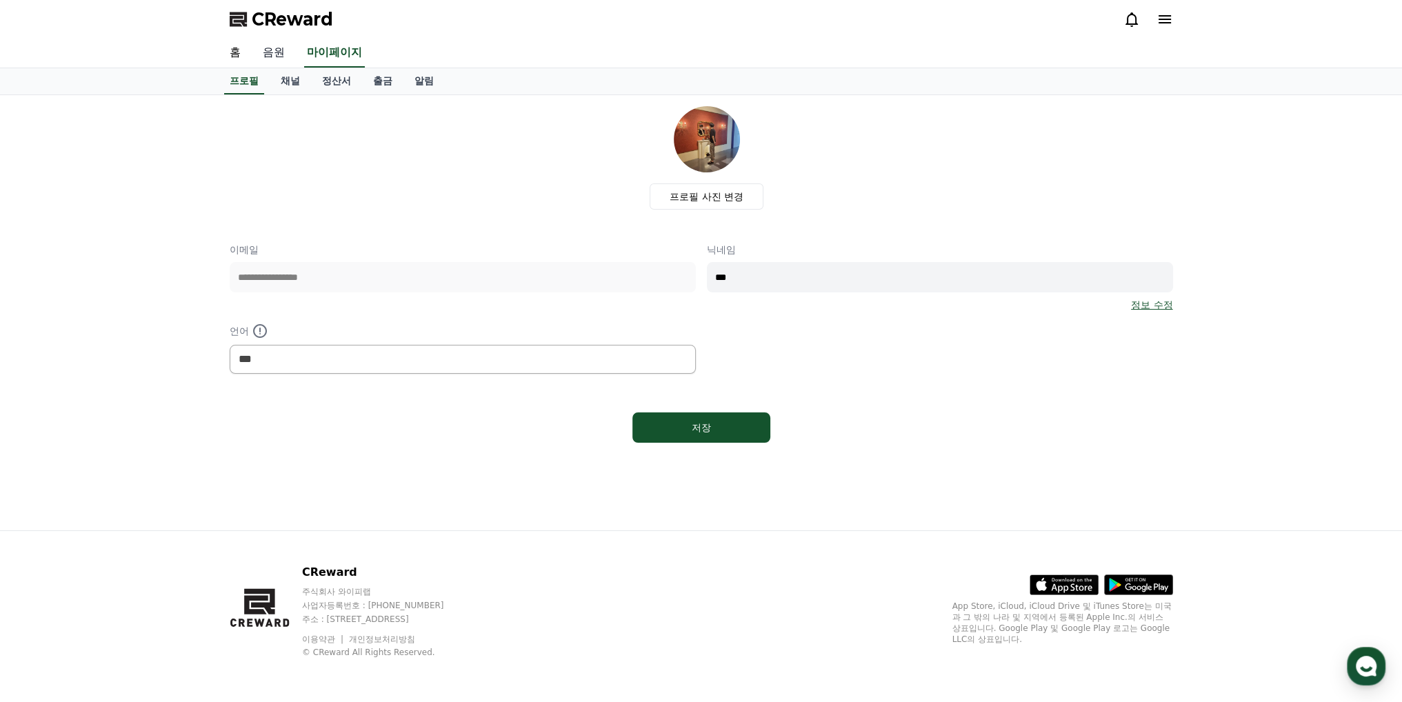
click at [279, 48] on link "음원" at bounding box center [274, 53] width 44 height 29
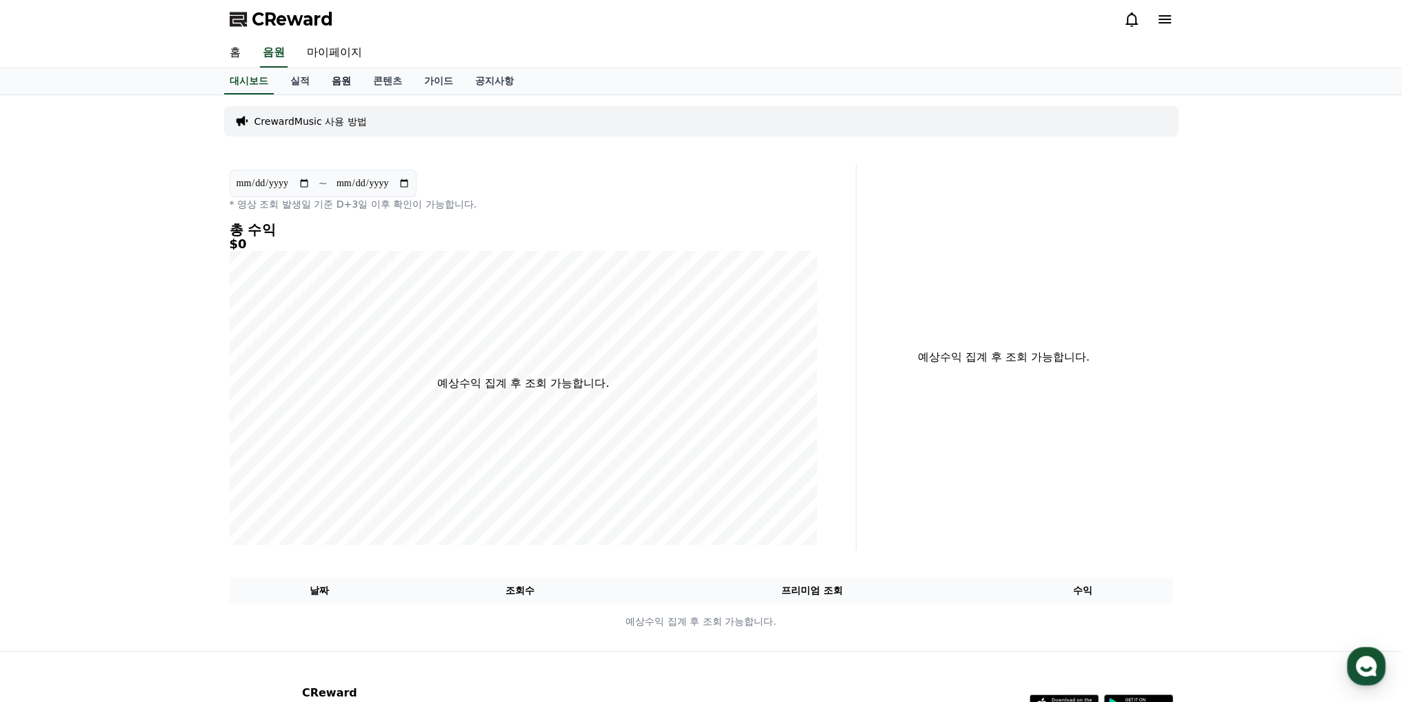
click at [329, 82] on link "음원" at bounding box center [341, 81] width 41 height 26
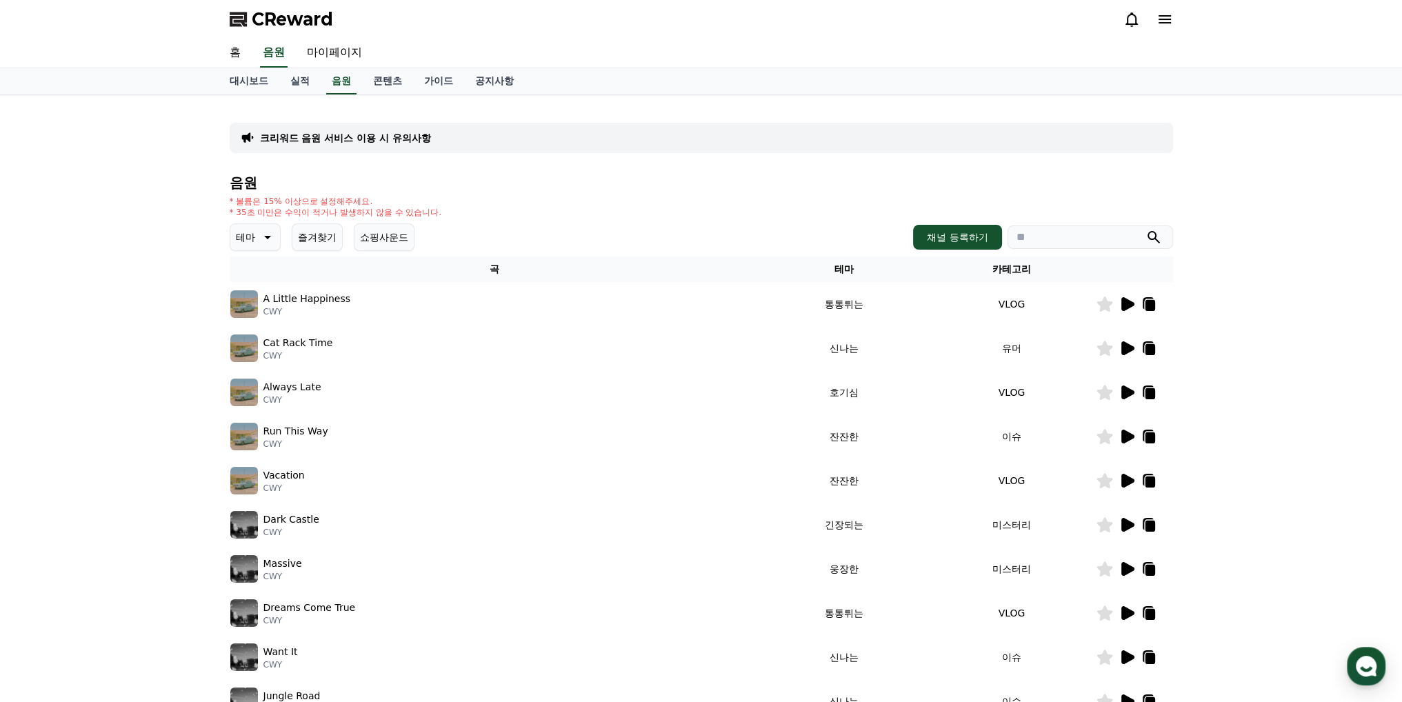
click at [1151, 308] on icon at bounding box center [1150, 305] width 10 height 11
click at [1070, 234] on input "search" at bounding box center [1091, 237] width 166 height 23
paste input "**********"
type input "**********"
drag, startPoint x: 1129, startPoint y: 240, endPoint x: 884, endPoint y: 228, distance: 244.5
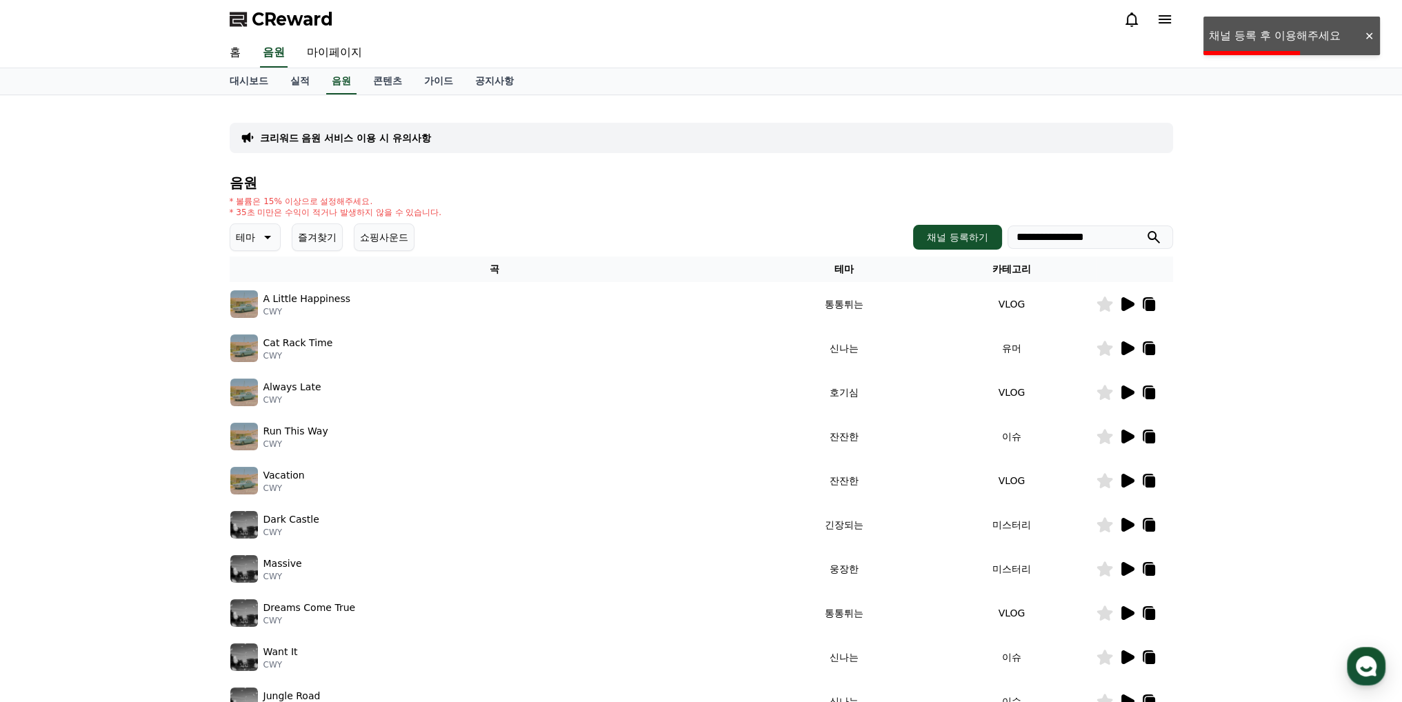
click at [848, 221] on div "**********" at bounding box center [702, 463] width 944 height 576
click at [1124, 305] on icon at bounding box center [1128, 304] width 13 height 14
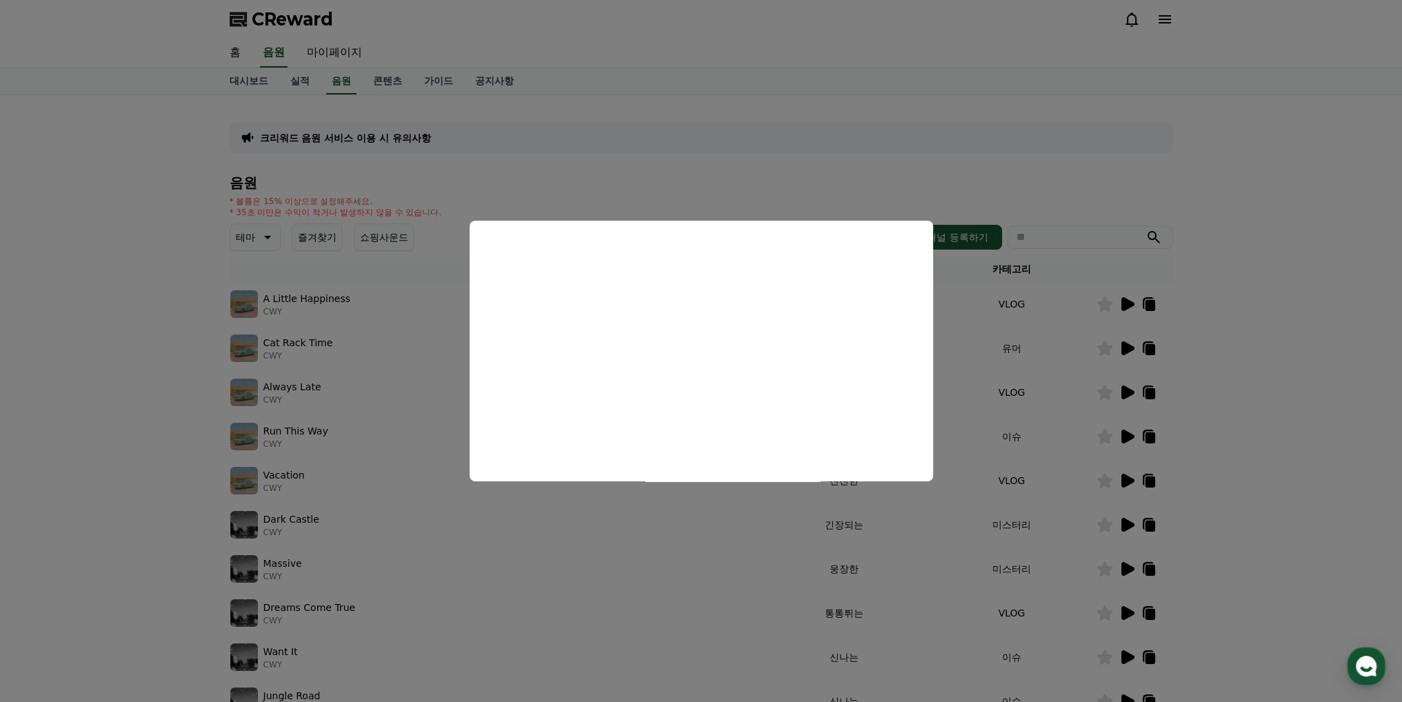
click at [1268, 399] on button "close modal" at bounding box center [701, 351] width 1402 height 702
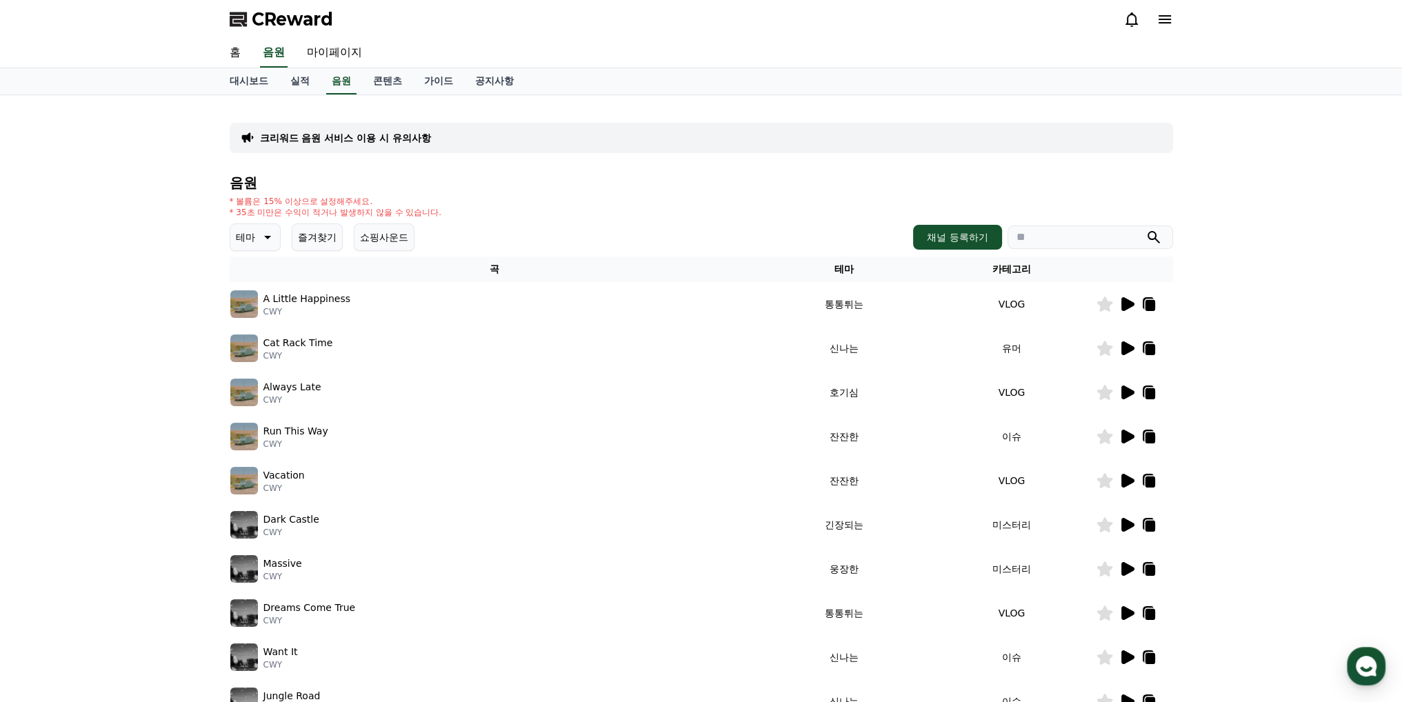
click at [383, 142] on p "크리워드 음원 서비스 이용 시 유의사항" at bounding box center [345, 138] width 171 height 14
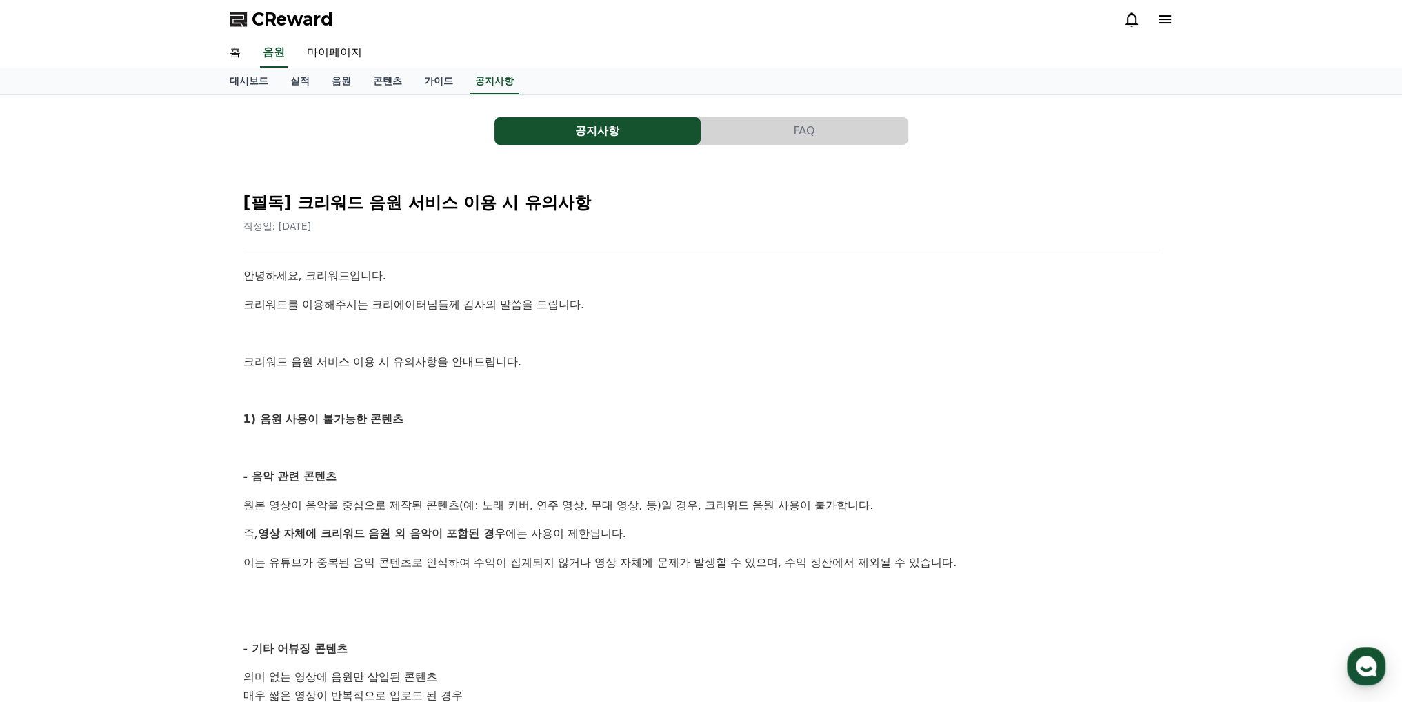
drag, startPoint x: 388, startPoint y: 288, endPoint x: 546, endPoint y: 363, distance: 175.0
click at [546, 363] on p "크리워드 음원 서비스 이용 시 유의사항을 안내드립니다." at bounding box center [702, 362] width 916 height 18
click at [447, 86] on link "가이드" at bounding box center [438, 81] width 51 height 26
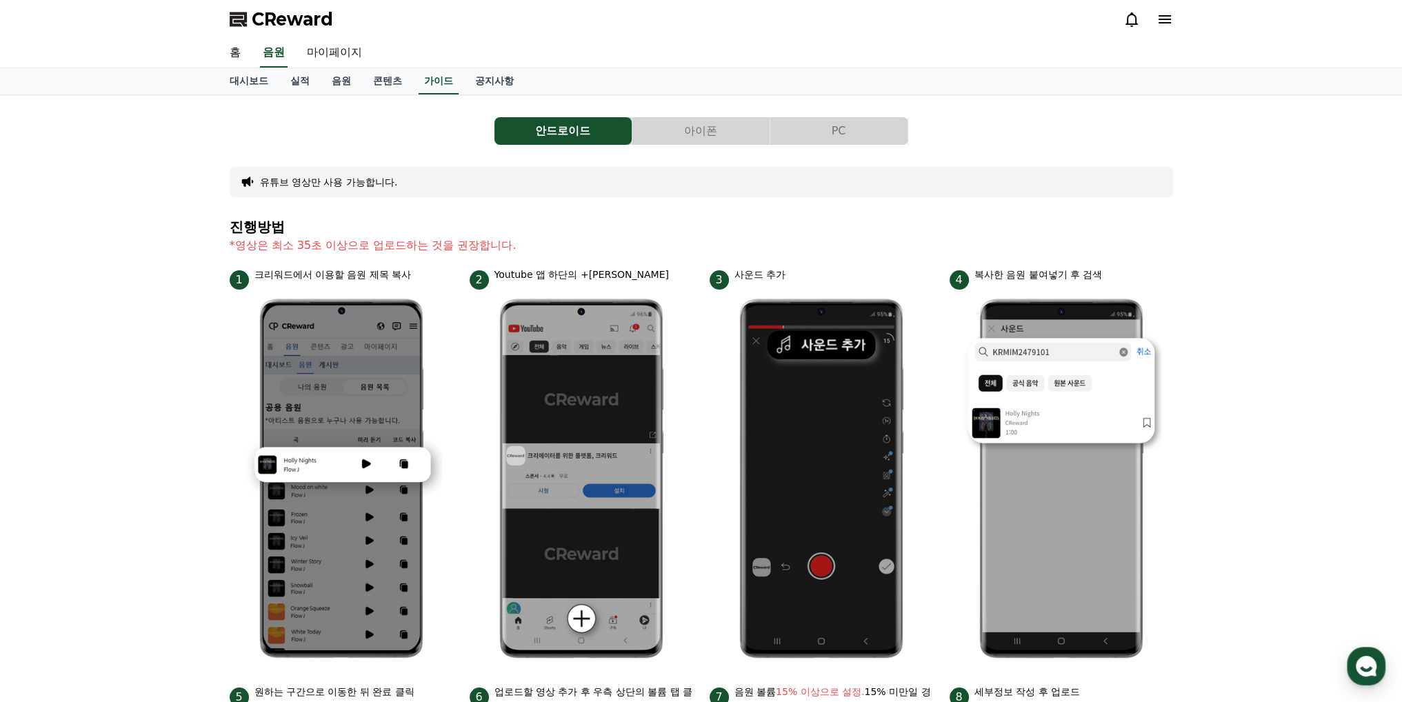
drag, startPoint x: 0, startPoint y: 0, endPoint x: 336, endPoint y: 52, distance: 339.9
click at [336, 52] on link "마이페이지" at bounding box center [334, 53] width 77 height 29
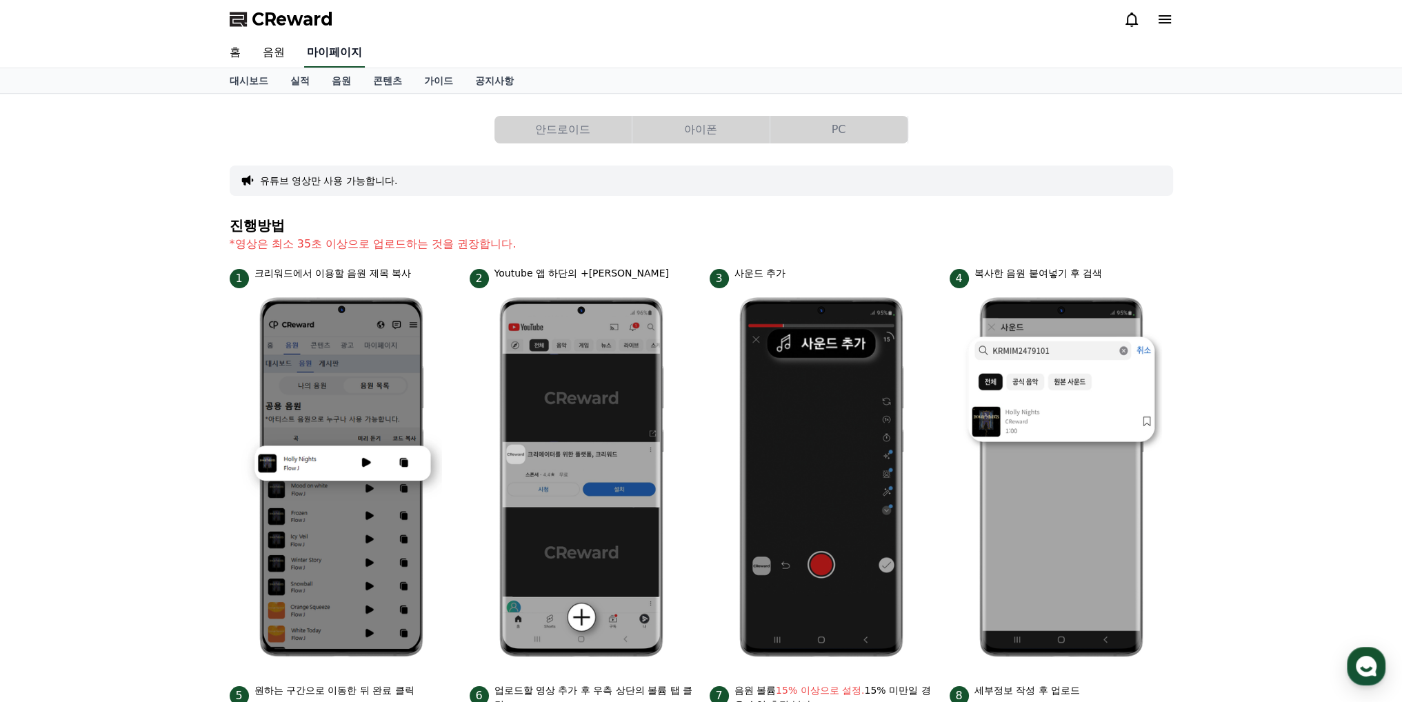
select select "**********"
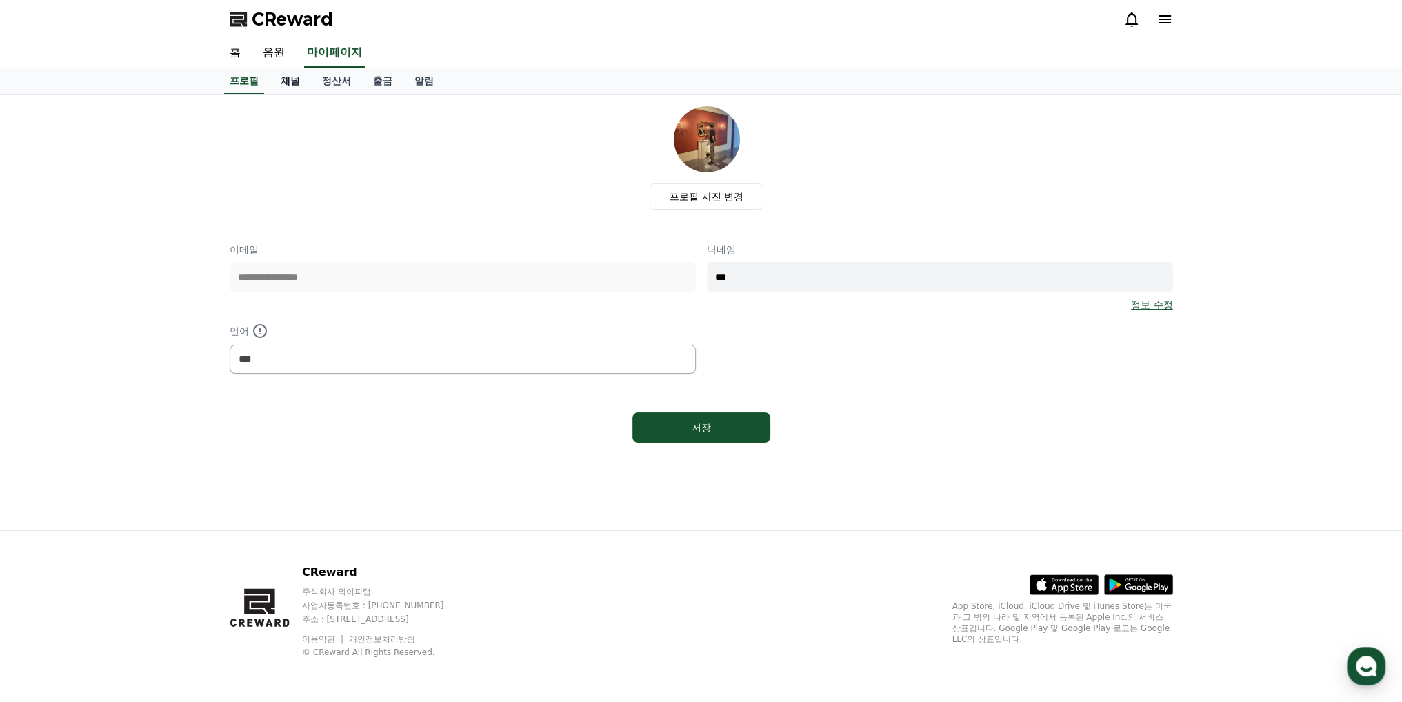
click at [292, 83] on link "채널" at bounding box center [290, 81] width 41 height 26
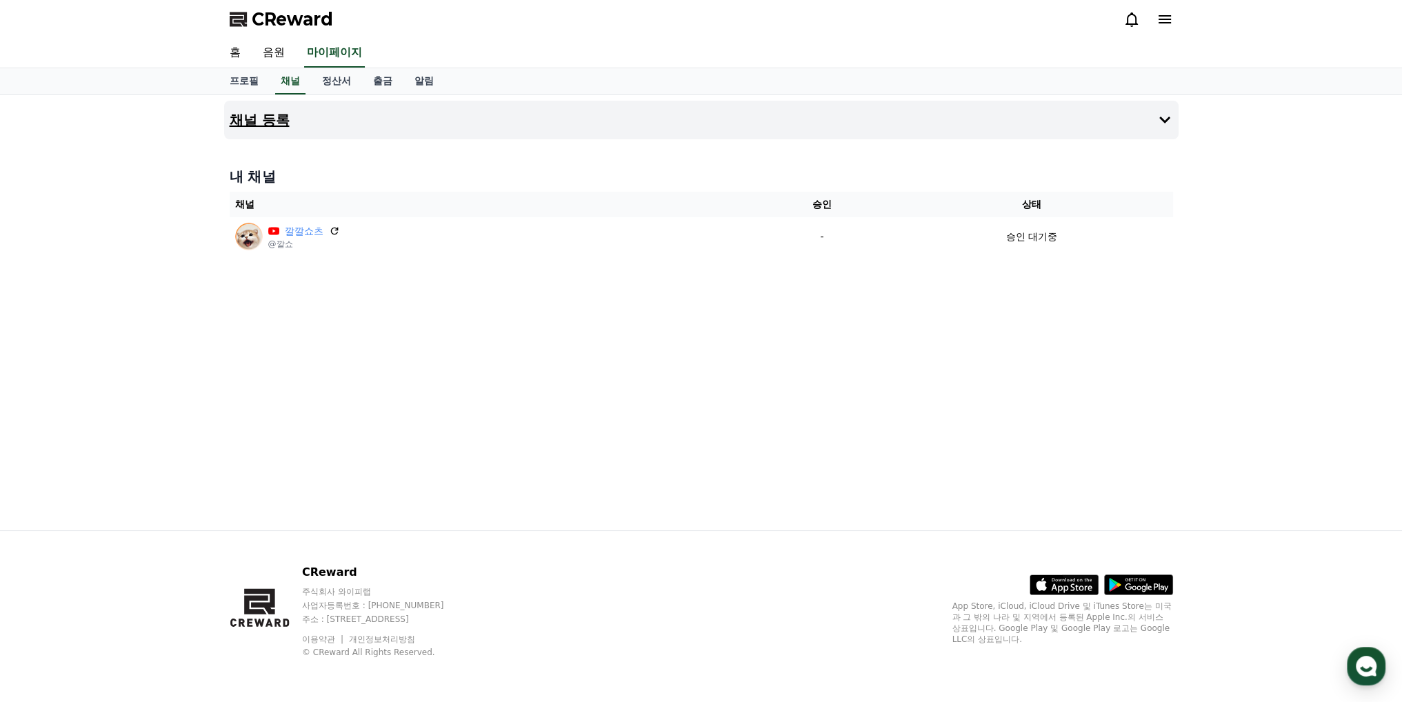
click at [505, 117] on button "채널 등록" at bounding box center [701, 120] width 955 height 39
click at [884, 421] on div "채널 등록 내 채널 채널 승인 상태 깔깔쇼츠 @깔쇼 - 승인 대기중" at bounding box center [702, 312] width 966 height 435
click at [1124, 379] on div "채널 등록 내 채널 채널 승인 상태 깔깔쇼츠 @깔쇼 - 승인 대기중" at bounding box center [702, 312] width 966 height 435
click at [1007, 439] on div "채널 등록 내 채널 채널 승인 상태 깔깔쇼츠 @깔쇼 - 승인 대기중" at bounding box center [702, 312] width 966 height 435
